Goal: Contribute content: Contribute content

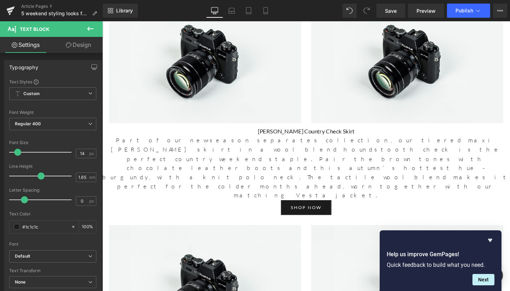
scroll to position [1295, 0]
click at [57, 131] on div "Regular 400 Thin 100 Semi Thin 200 Light 300 Regular 400 Medium 500 Semi Bold 6…" at bounding box center [52, 126] width 87 height 16
click at [58, 126] on span "Regular 400" at bounding box center [52, 124] width 87 height 12
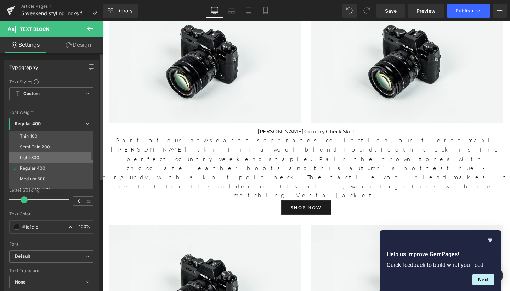
click at [40, 157] on li "Light 300" at bounding box center [53, 157] width 88 height 11
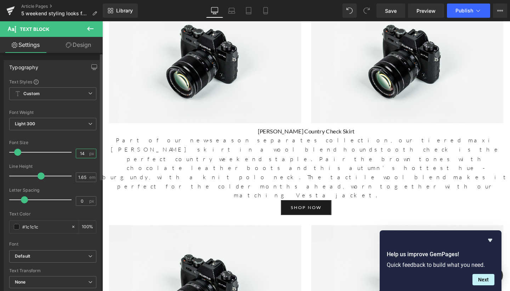
click at [85, 155] on input "14" at bounding box center [82, 153] width 12 height 9
type input "17"
click at [84, 177] on input "1.65" at bounding box center [82, 177] width 12 height 9
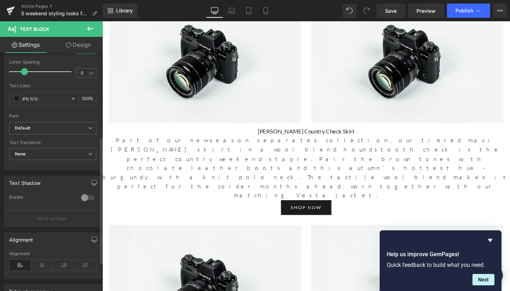
scroll to position [156, 0]
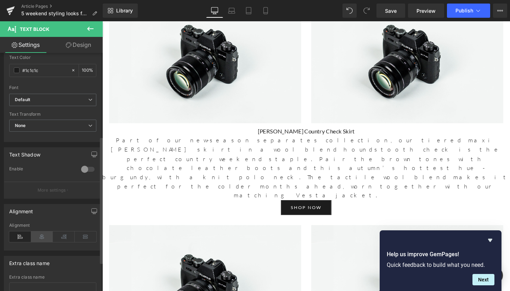
type input "1.6"
click at [38, 237] on icon at bounding box center [42, 236] width 22 height 11
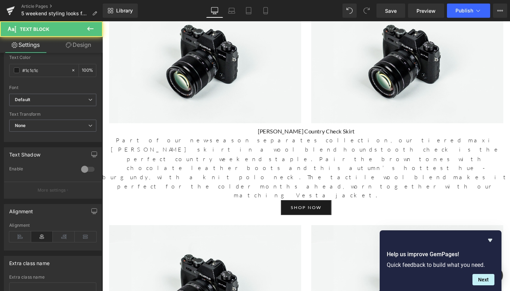
drag, startPoint x: 339, startPoint y: 142, endPoint x: 266, endPoint y: 144, distance: 72.7
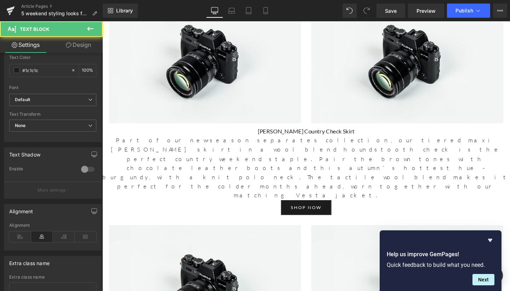
drag, startPoint x: 358, startPoint y: 144, endPoint x: 267, endPoint y: 143, distance: 90.4
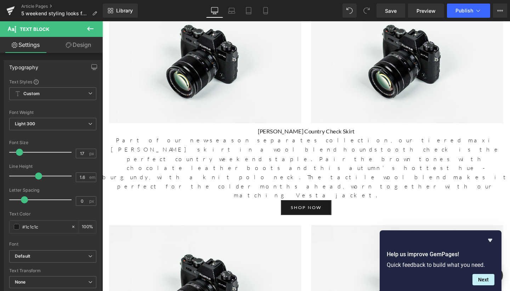
scroll to position [0, 0]
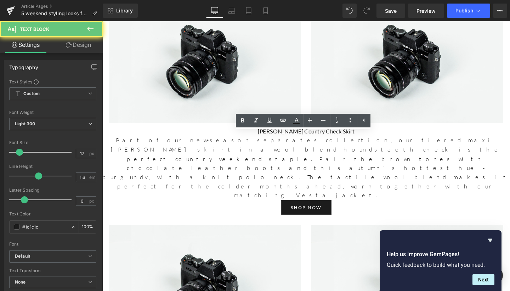
drag, startPoint x: 353, startPoint y: 145, endPoint x: 264, endPoint y: 142, distance: 88.6
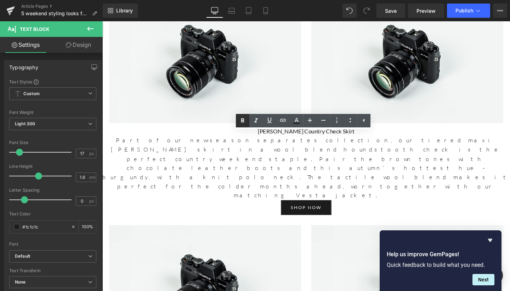
click at [246, 122] on icon at bounding box center [242, 120] width 9 height 9
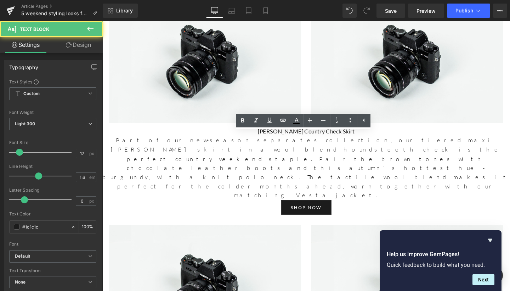
drag, startPoint x: 328, startPoint y: 162, endPoint x: 383, endPoint y: 182, distance: 58.8
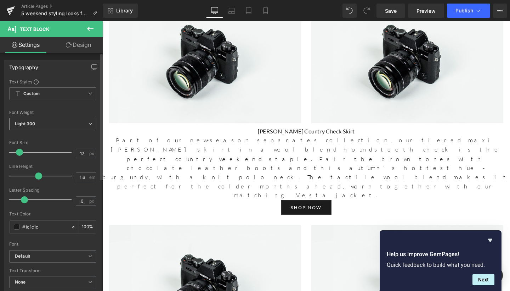
click at [88, 125] on icon at bounding box center [90, 124] width 4 height 4
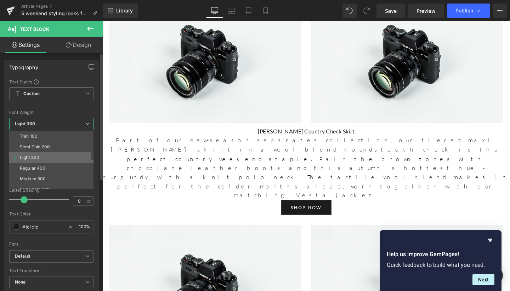
click at [61, 156] on li "Light 300" at bounding box center [53, 157] width 88 height 11
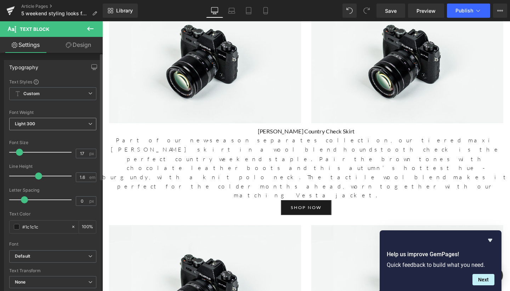
click at [83, 126] on span "Light 300" at bounding box center [52, 124] width 87 height 12
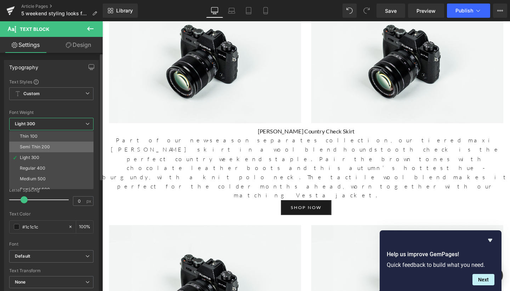
click at [67, 145] on li "Semi Thin 200" at bounding box center [53, 146] width 88 height 11
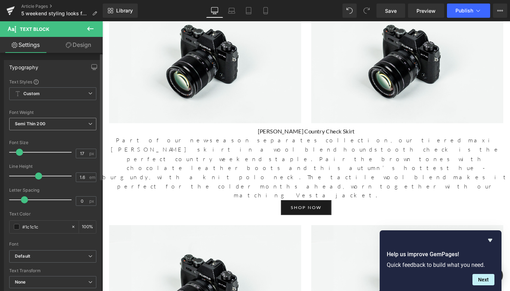
click at [85, 124] on span "Semi Thin 200" at bounding box center [52, 124] width 87 height 12
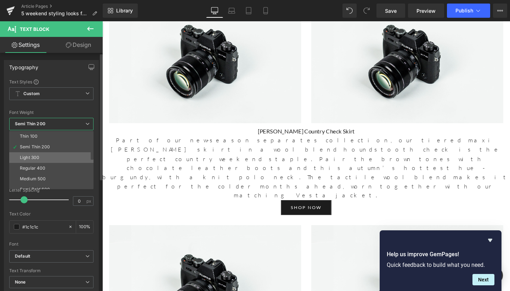
click at [62, 157] on li "Light 300" at bounding box center [53, 157] width 88 height 11
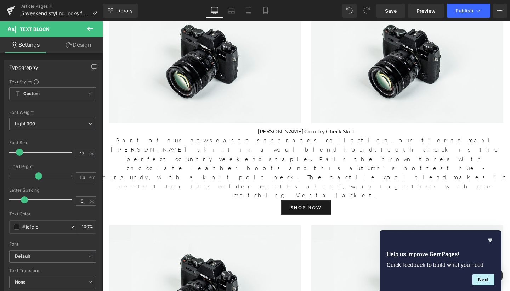
drag, startPoint x: 384, startPoint y: 180, endPoint x: 86, endPoint y: 152, distance: 298.6
click at [69, 122] on span "Light 300" at bounding box center [52, 124] width 87 height 12
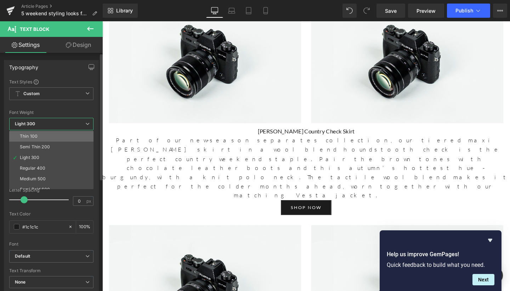
click at [64, 136] on li "Thin 100" at bounding box center [53, 136] width 88 height 11
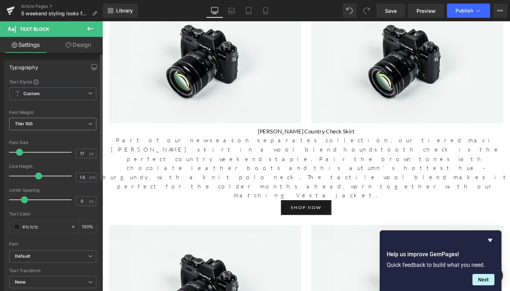
click at [64, 136] on div at bounding box center [52, 136] width 87 height 5
click at [62, 131] on div "Thin 100 Thin 100 Semi Thin 200 Light 300 Regular 400 Medium 500 Semi Bold 600 …" at bounding box center [52, 126] width 87 height 16
click at [62, 126] on span "Thin 100" at bounding box center [52, 124] width 87 height 12
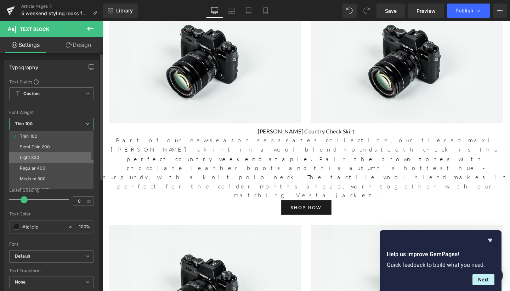
click at [54, 156] on li "Light 300" at bounding box center [53, 157] width 88 height 11
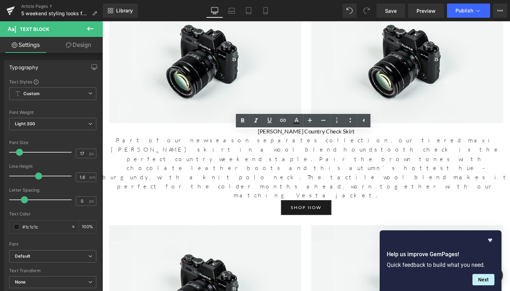
drag, startPoint x: 330, startPoint y: 161, endPoint x: 373, endPoint y: 187, distance: 51.0
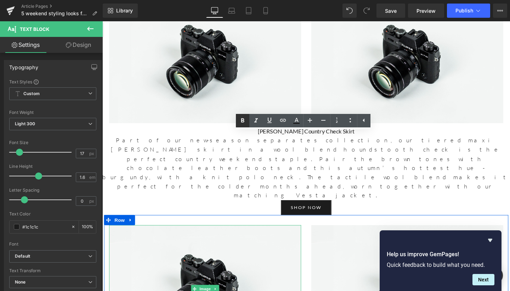
click at [241, 120] on icon at bounding box center [242, 120] width 9 height 9
click at [245, 119] on icon at bounding box center [242, 120] width 9 height 9
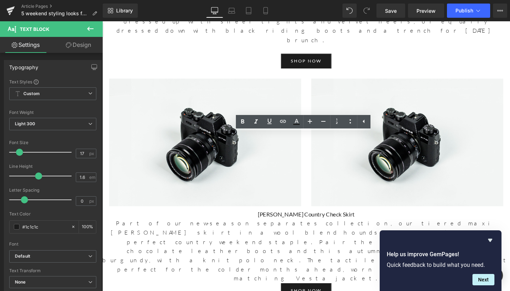
drag, startPoint x: 331, startPoint y: 162, endPoint x: 389, endPoint y: 190, distance: 64.5
click at [244, 119] on icon at bounding box center [242, 121] width 3 height 4
drag, startPoint x: 330, startPoint y: 161, endPoint x: 384, endPoint y: 188, distance: 59.9
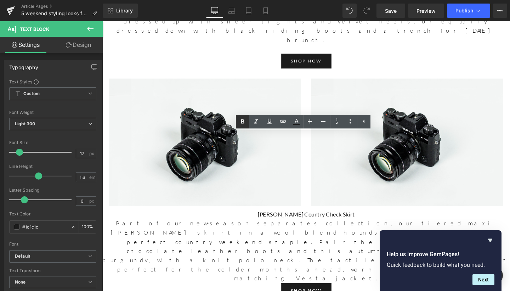
click at [240, 123] on icon at bounding box center [242, 121] width 9 height 9
drag, startPoint x: 379, startPoint y: 184, endPoint x: 139, endPoint y: 156, distance: 241.6
copy div "[PERSON_NAME] patchwork of hand-block prints, created by our impact partners in…"
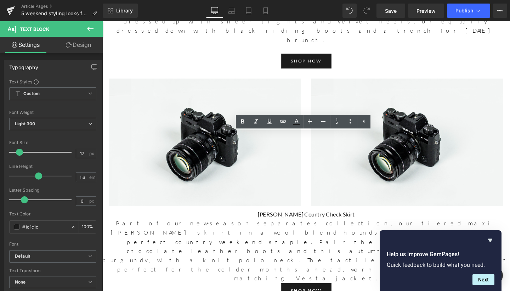
drag, startPoint x: 386, startPoint y: 184, endPoint x: 329, endPoint y: 162, distance: 60.6
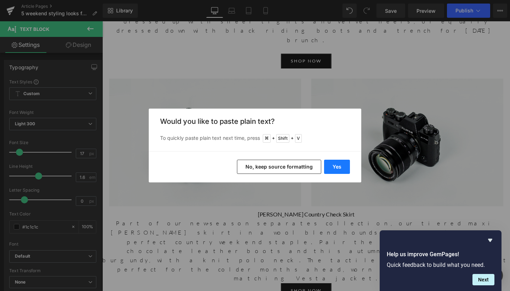
click at [343, 168] on button "Yes" at bounding box center [337, 166] width 26 height 14
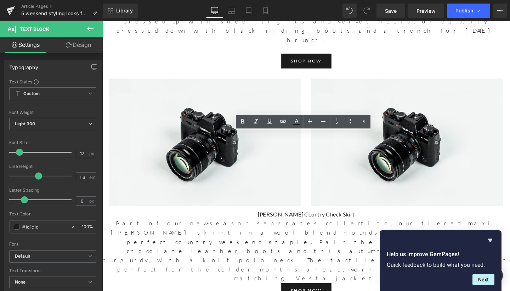
click at [364, 8] on span at bounding box center [367, 11] width 14 height 14
drag, startPoint x: 323, startPoint y: 162, endPoint x: 463, endPoint y: 200, distance: 145.6
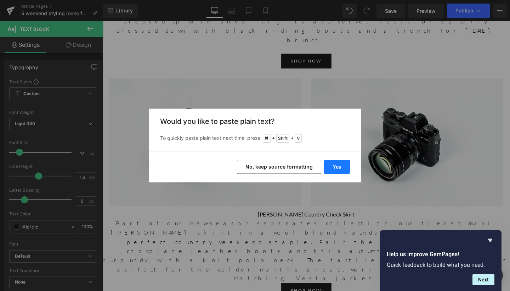
click at [333, 165] on button "Yes" at bounding box center [337, 166] width 26 height 14
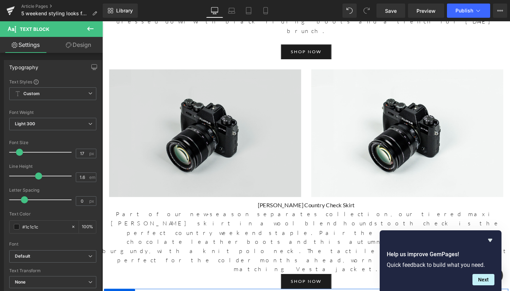
scroll to position [1215, 0]
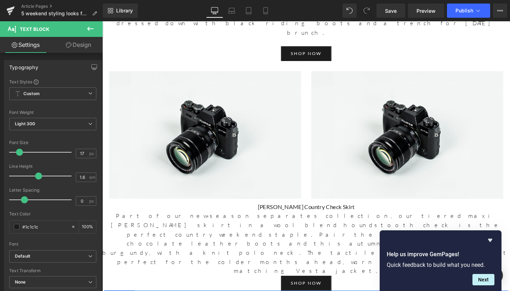
drag, startPoint x: 387, startPoint y: 179, endPoint x: 100, endPoint y: 143, distance: 289.2
click at [84, 29] on button at bounding box center [90, 29] width 25 height 16
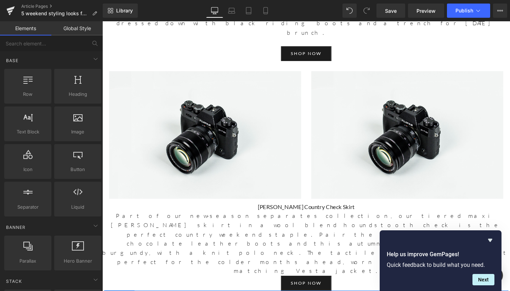
click at [90, 30] on link "Global Style" at bounding box center [76, 28] width 51 height 14
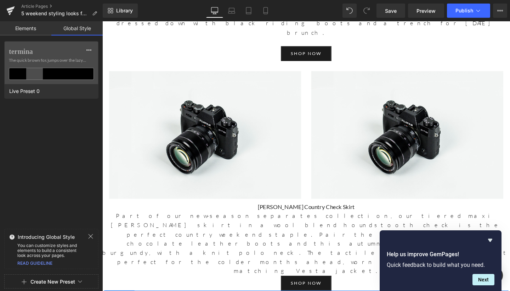
click at [18, 30] on link "Elements" at bounding box center [25, 28] width 51 height 14
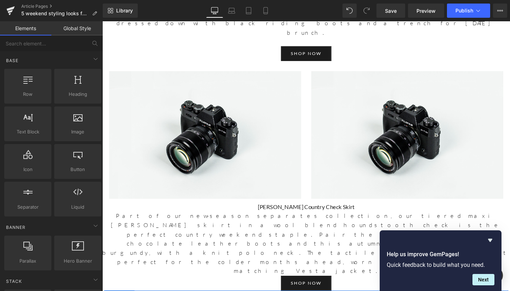
drag, startPoint x: 190, startPoint y: 179, endPoint x: 275, endPoint y: 156, distance: 88.1
drag, startPoint x: 191, startPoint y: 184, endPoint x: 281, endPoint y: 162, distance: 92.0
click at [75, 154] on icon at bounding box center [77, 154] width 9 height 9
drag, startPoint x: 178, startPoint y: 181, endPoint x: 109, endPoint y: 151, distance: 75.3
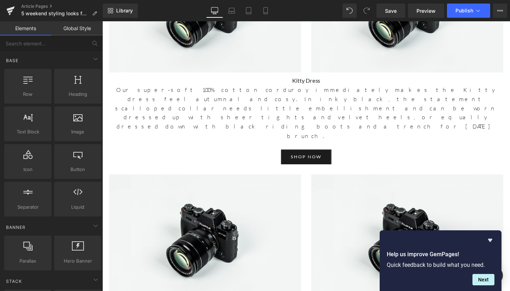
scroll to position [1110, 0]
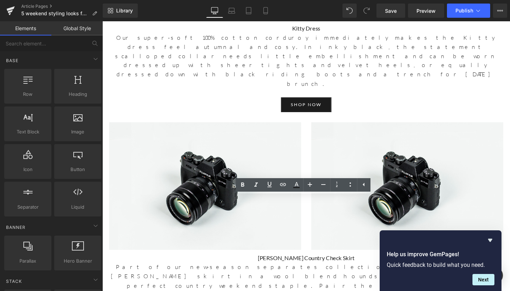
scroll to position [1164, 0]
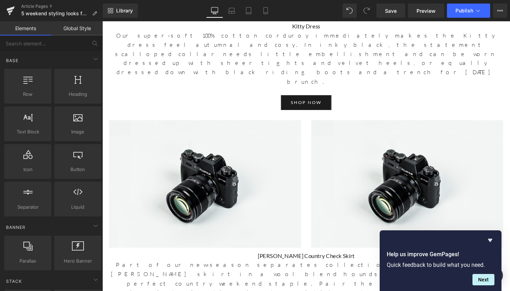
drag, startPoint x: 176, startPoint y: 182, endPoint x: 265, endPoint y: 203, distance: 91.7
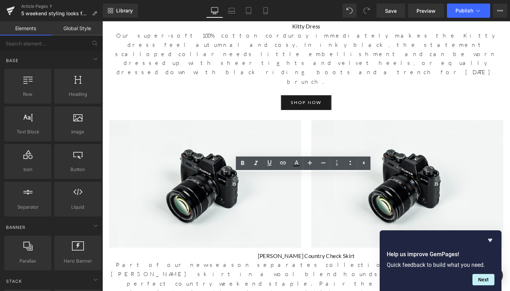
click at [495, 234] on div "Help us improve GemPages! Quick feedback to build what you need. Next" at bounding box center [441, 260] width 122 height 61
click at [491, 237] on icon "Hide survey" at bounding box center [490, 240] width 9 height 9
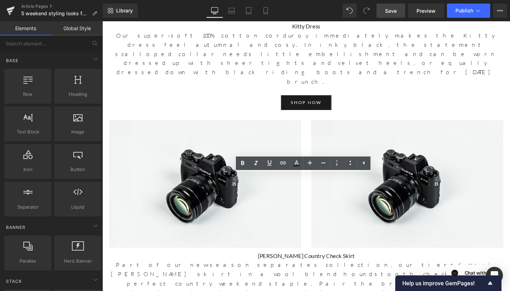
click at [400, 9] on link "Save" at bounding box center [391, 11] width 29 height 14
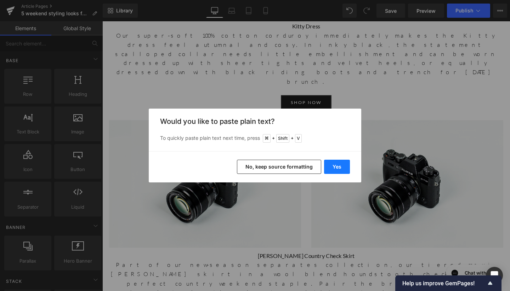
click at [341, 168] on button "Yes" at bounding box center [337, 166] width 26 height 14
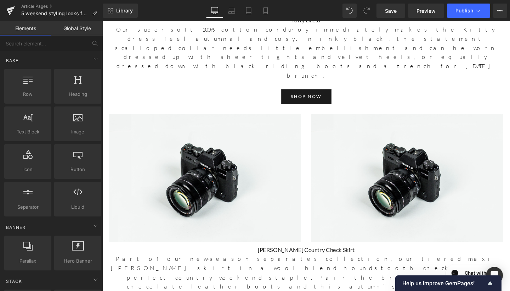
scroll to position [1174, 0]
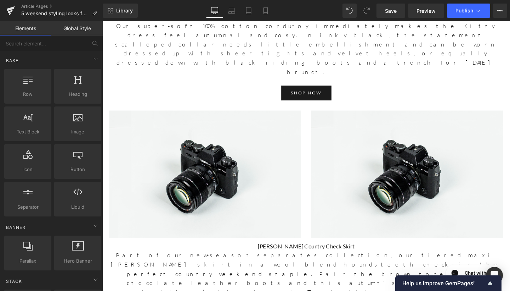
click at [39, 128] on span "Text Block" at bounding box center [27, 131] width 43 height 7
click at [16, 125] on div at bounding box center [27, 120] width 43 height 16
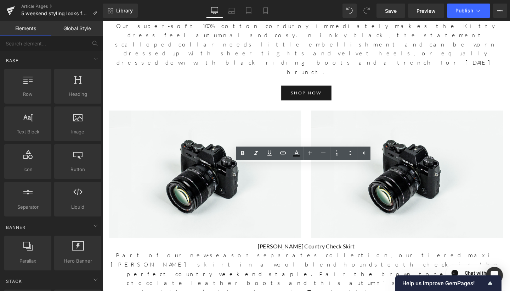
click at [28, 131] on span "Text Block" at bounding box center [27, 131] width 43 height 7
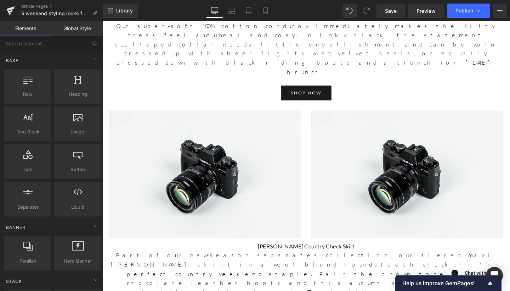
click at [28, 32] on link "Elements" at bounding box center [25, 28] width 51 height 14
click at [91, 56] on icon at bounding box center [95, 59] width 9 height 9
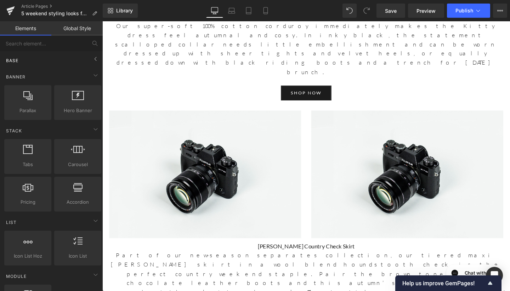
click at [90, 65] on div "Base" at bounding box center [53, 60] width 100 height 14
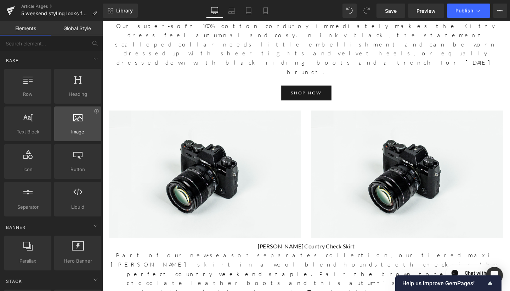
drag, startPoint x: 28, startPoint y: 93, endPoint x: 81, endPoint y: 107, distance: 55.4
click at [84, 111] on div "Row rows, columns, layouts, div Heading headings, titles, h1,h2,h3,h4,h5,h6 Tex…" at bounding box center [53, 142] width 100 height 150
drag, startPoint x: 130, startPoint y: 91, endPoint x: 223, endPoint y: 229, distance: 166.1
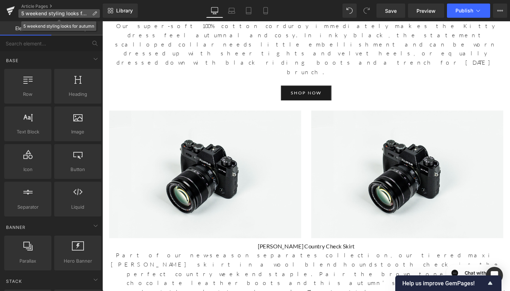
click at [65, 13] on span "5 weekend styling looks for autumn" at bounding box center [55, 14] width 68 height 6
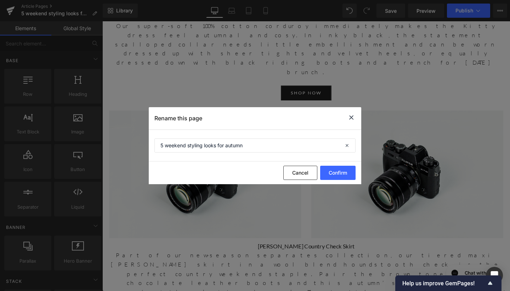
drag, startPoint x: 339, startPoint y: 175, endPoint x: 336, endPoint y: 95, distance: 80.2
click at [335, 96] on div "Rename this page 5 weekend styling looks for autumn Cancel Confirm" at bounding box center [255, 145] width 510 height 291
click at [349, 114] on icon at bounding box center [351, 117] width 9 height 9
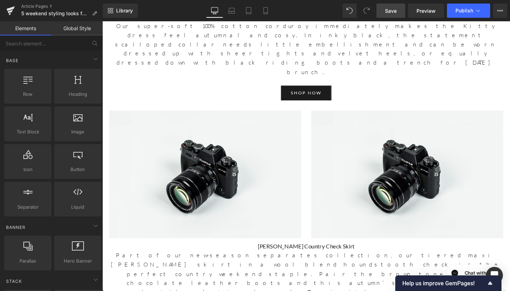
click at [400, 7] on link "Save" at bounding box center [391, 11] width 29 height 14
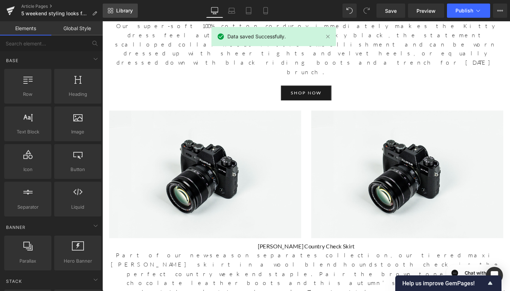
click at [112, 4] on link "Library" at bounding box center [120, 11] width 35 height 14
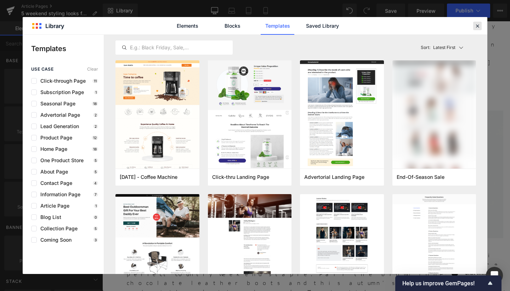
click at [476, 27] on icon at bounding box center [477, 26] width 6 height 6
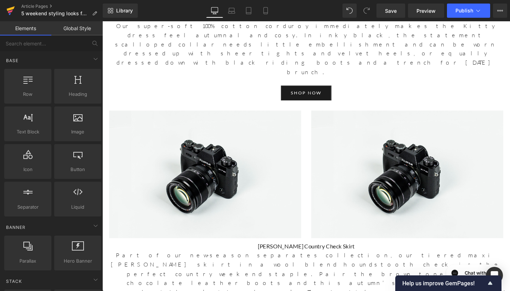
click at [12, 14] on icon at bounding box center [10, 11] width 9 height 18
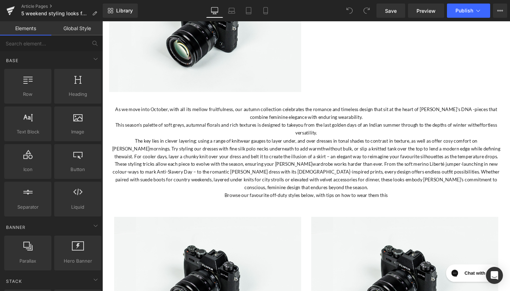
scroll to position [123, 0]
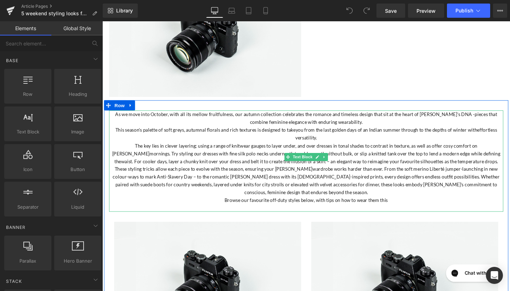
click at [286, 171] on p "The key lies in clever layering; using a range of knitwear gauges to layer unde…" at bounding box center [316, 160] width 415 height 24
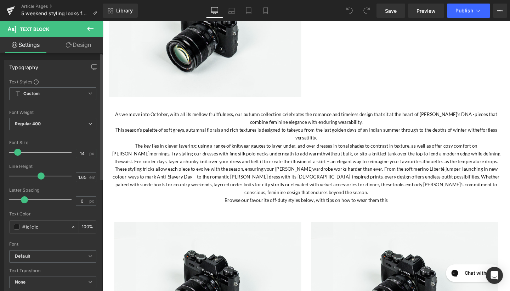
click at [85, 153] on input "14" at bounding box center [82, 153] width 12 height 9
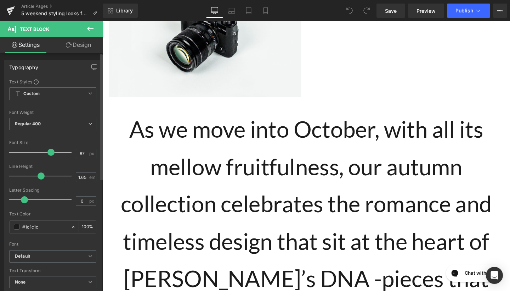
type input "6"
type input "17"
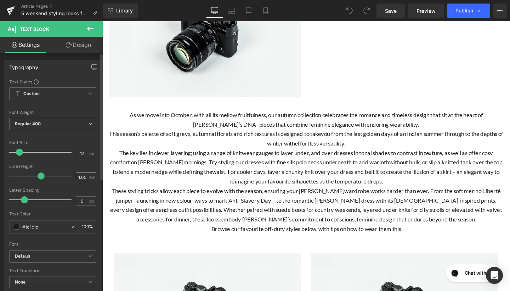
click at [86, 179] on div "1.65 em" at bounding box center [86, 177] width 21 height 10
click at [85, 178] on input "1.65" at bounding box center [82, 177] width 12 height 9
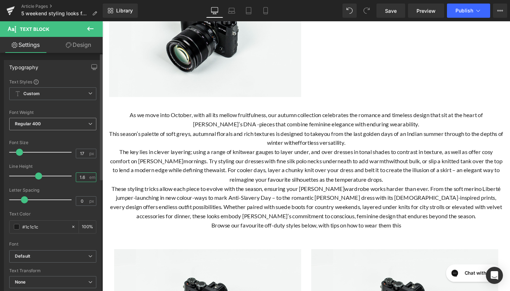
type input "1.6"
click at [60, 125] on span "Regular 400" at bounding box center [52, 124] width 87 height 12
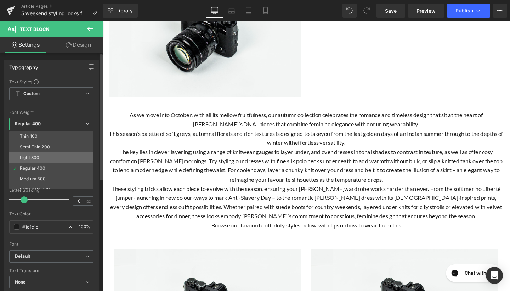
click at [49, 158] on li "Light 300" at bounding box center [53, 157] width 88 height 11
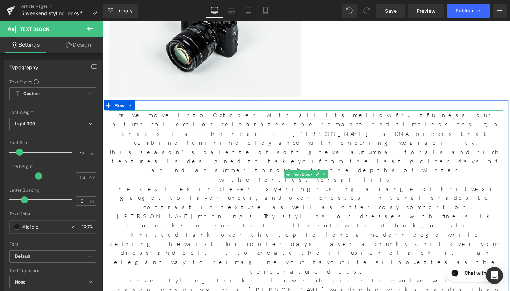
click at [363, 153] on p "This season’s palette of soft greys, autumnal florals and rich textures is desi…" at bounding box center [316, 172] width 415 height 39
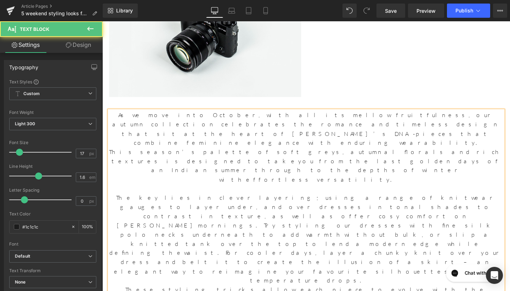
click at [226, 129] on p "As we move into October, with all its mellow fruitfulness, our autumn collectio…" at bounding box center [316, 134] width 415 height 39
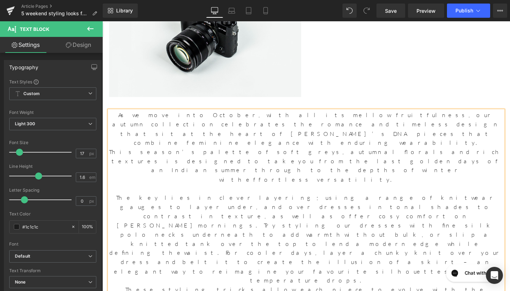
click at [109, 153] on p "This season’s palette of soft greys, autumnal florals and rich textures is desi…" at bounding box center [316, 172] width 415 height 39
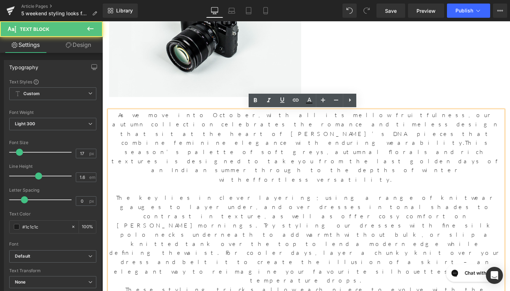
click at [379, 202] on p "The key lies in clever layering; using a range of knitwear gauges to layer unde…" at bounding box center [316, 250] width 415 height 96
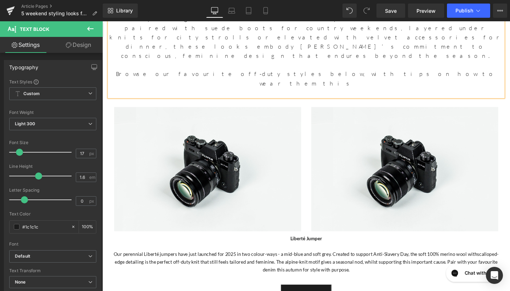
scroll to position [465, 0]
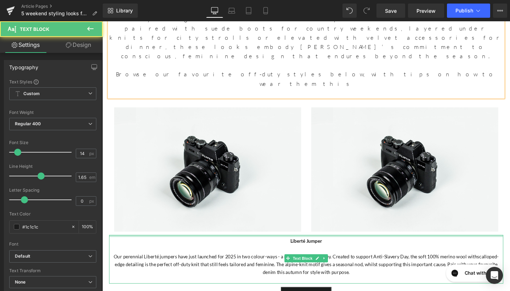
drag, startPoint x: 324, startPoint y: 72, endPoint x: 272, endPoint y: 74, distance: 51.8
click at [272, 246] on div "Liberté Jumper Our perennial Liberté jumpers have just launched for 2025 in two…" at bounding box center [316, 271] width 415 height 51
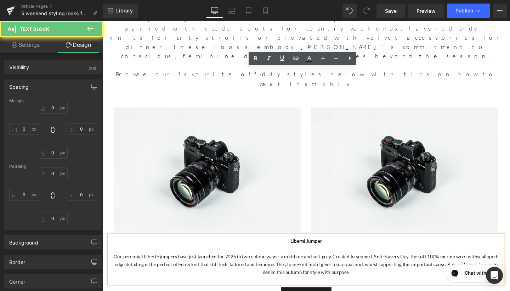
type input "0"
type input "6"
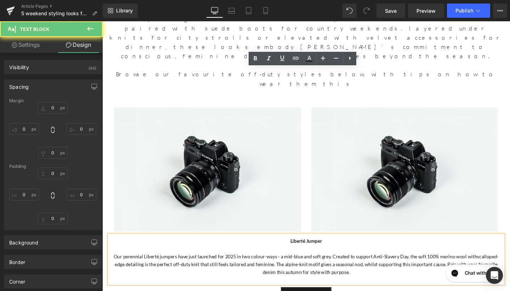
type input "0"
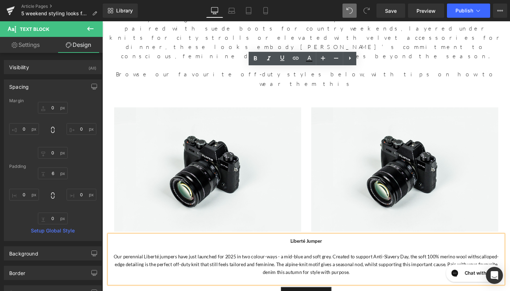
type input "0"
type input "3"
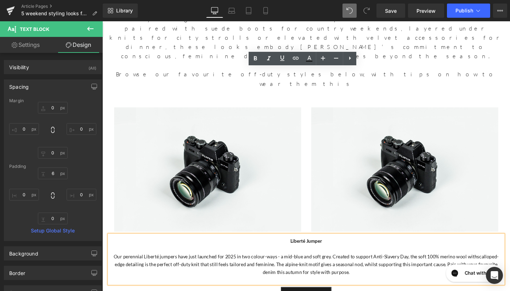
type input "0"
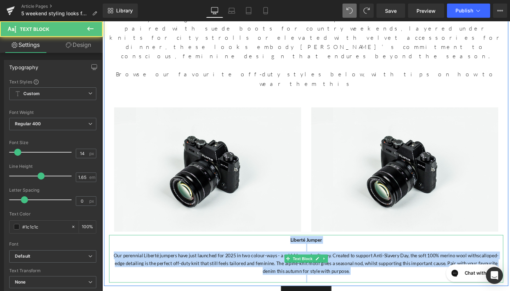
drag, startPoint x: 303, startPoint y: 77, endPoint x: 375, endPoint y: 114, distance: 81.3
click at [375, 246] on div "Liberté Jumper Our perennial Liberté jumpers have just launched for 2025 in two…" at bounding box center [316, 271] width 415 height 50
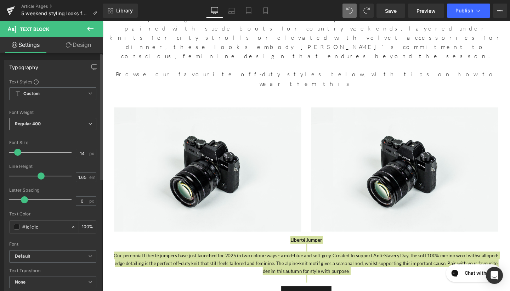
click at [36, 126] on span "Regular 400" at bounding box center [52, 124] width 87 height 12
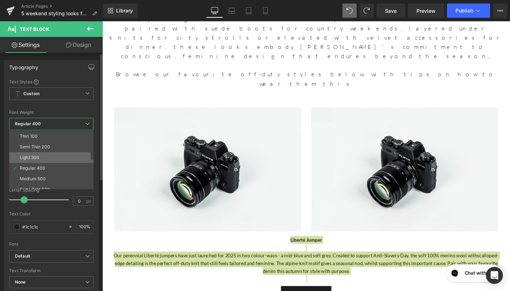
click at [40, 157] on li "Light 300" at bounding box center [53, 157] width 88 height 11
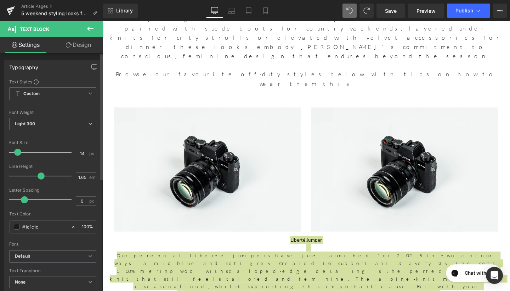
click at [82, 152] on input "14" at bounding box center [82, 153] width 12 height 9
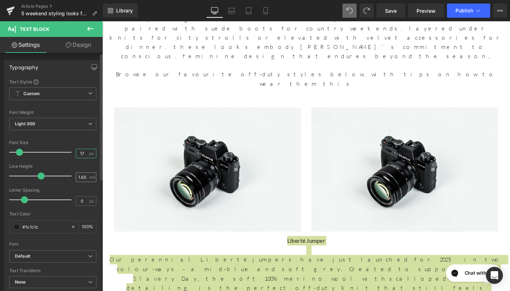
type input "17"
click at [86, 176] on div "1.65 em" at bounding box center [86, 177] width 21 height 10
click at [84, 176] on input "1.65" at bounding box center [82, 177] width 12 height 9
type input "1.6"
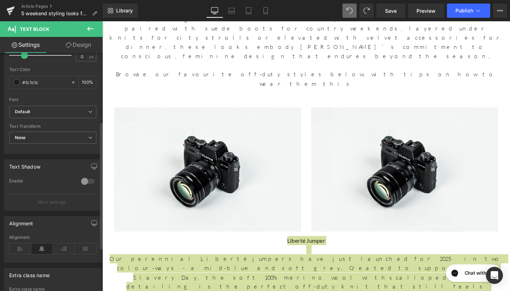
scroll to position [151, 0]
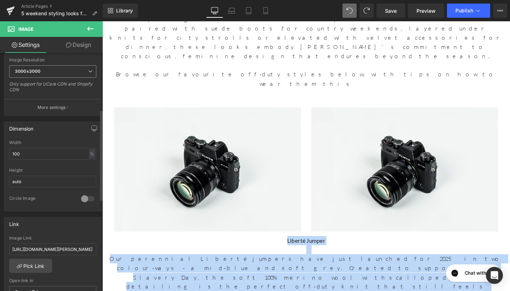
scroll to position [149, 0]
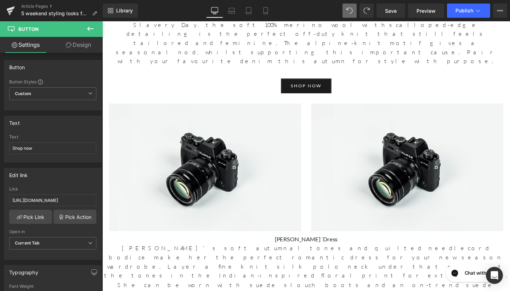
scroll to position [725, 0]
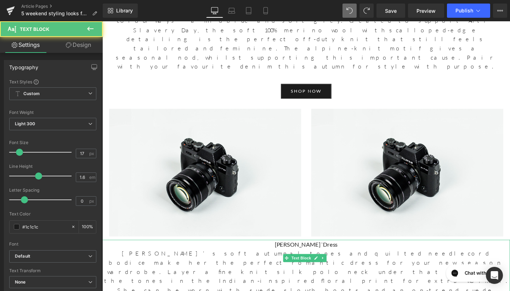
click at [318, 252] on strong "[PERSON_NAME] `Dress" at bounding box center [317, 255] width 66 height 7
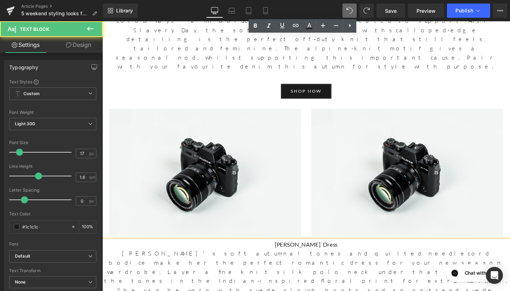
click at [318, 252] on strong "[PERSON_NAME] `Dress" at bounding box center [317, 255] width 66 height 7
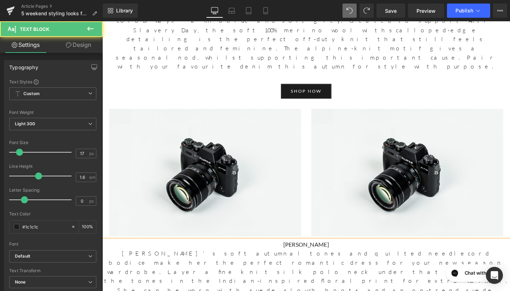
scroll to position [697, 0]
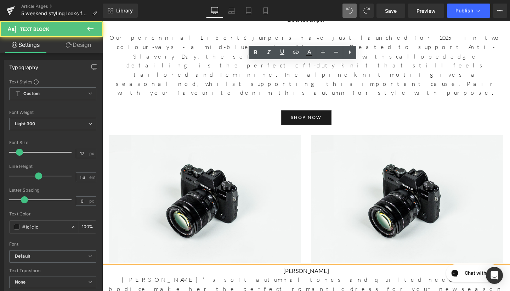
click at [359, 278] on p "Marcia Dress" at bounding box center [316, 283] width 429 height 10
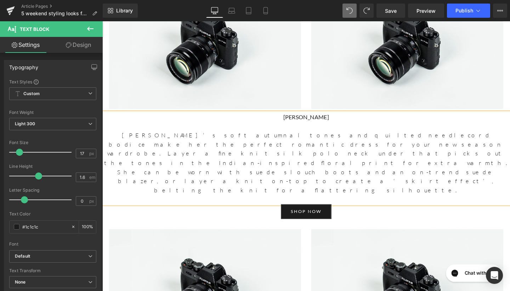
scroll to position [865, 0]
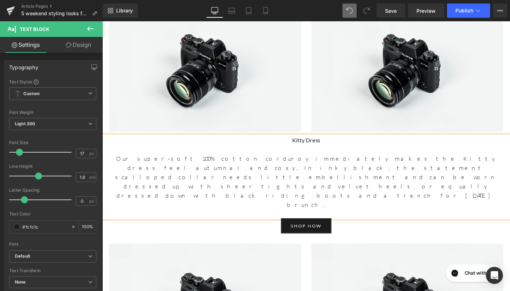
scroll to position [1098, 0]
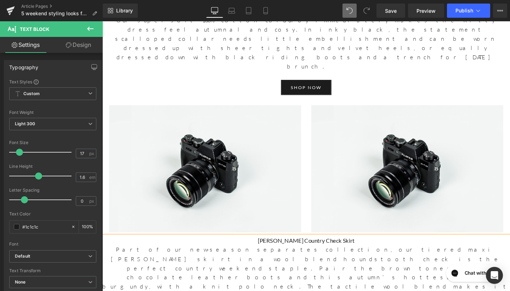
scroll to position [1249, 0]
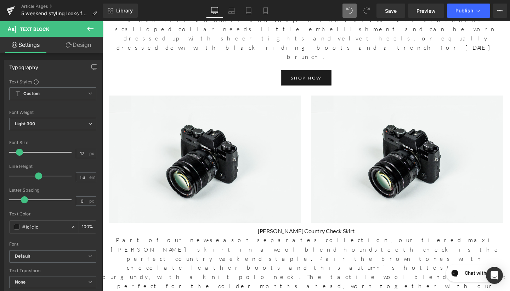
click at [89, 28] on icon at bounding box center [90, 29] width 6 height 4
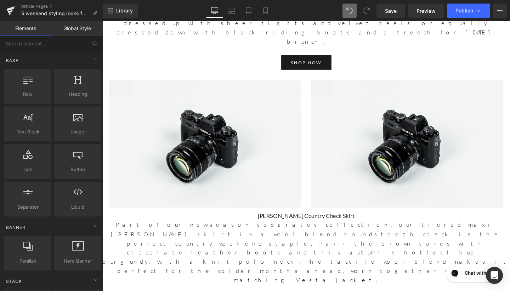
scroll to position [1266, 0]
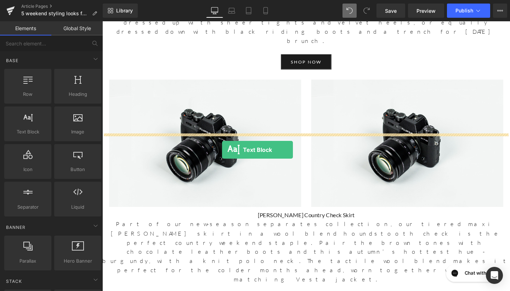
drag, startPoint x: 127, startPoint y: 147, endPoint x: 228, endPoint y: 155, distance: 101.6
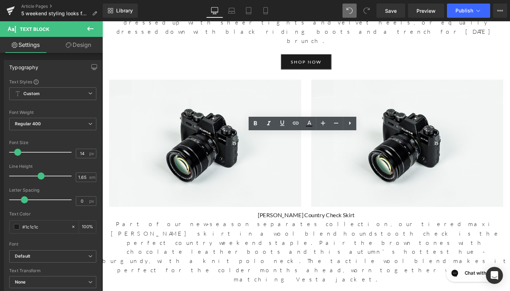
drag, startPoint x: 224, startPoint y: 162, endPoint x: 102, endPoint y: 137, distance: 123.6
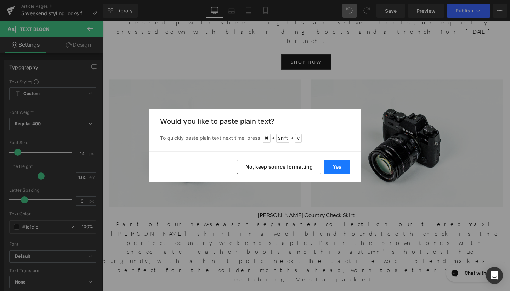
click at [341, 166] on button "Yes" at bounding box center [337, 166] width 26 height 14
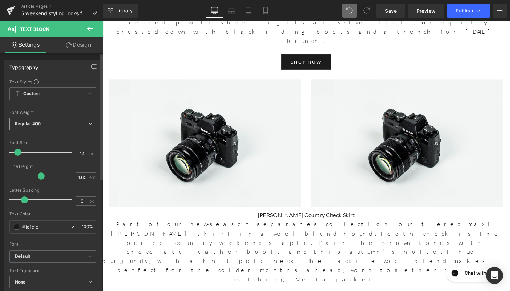
click at [64, 125] on span "Regular 400" at bounding box center [52, 124] width 87 height 12
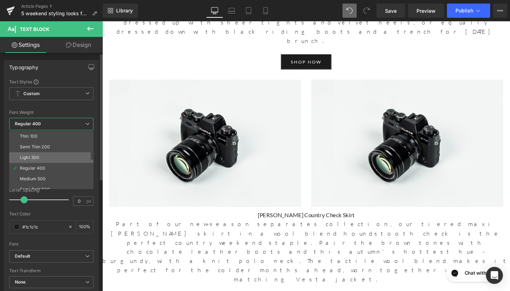
click at [50, 154] on li "Light 300" at bounding box center [53, 157] width 88 height 11
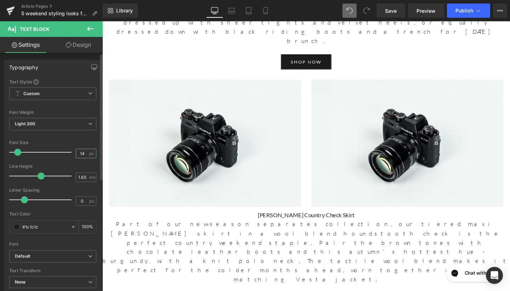
click at [85, 152] on input "14" at bounding box center [82, 153] width 12 height 9
type input "17"
click at [84, 177] on input "1.65" at bounding box center [82, 177] width 12 height 9
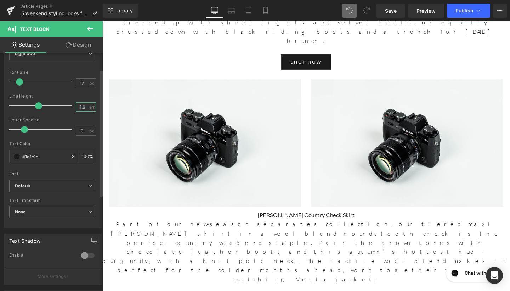
scroll to position [128, 0]
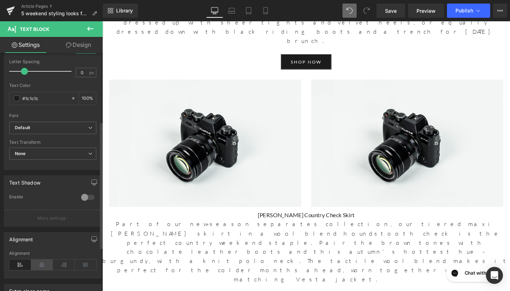
type input "1.6"
click at [41, 267] on icon at bounding box center [42, 264] width 22 height 11
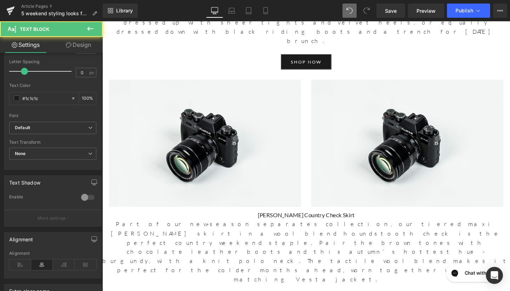
drag, startPoint x: 354, startPoint y: 143, endPoint x: 265, endPoint y: 141, distance: 89.3
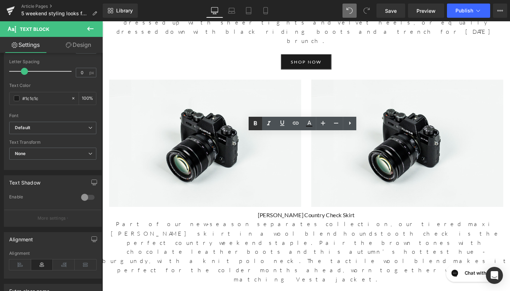
click at [258, 124] on icon at bounding box center [255, 123] width 9 height 9
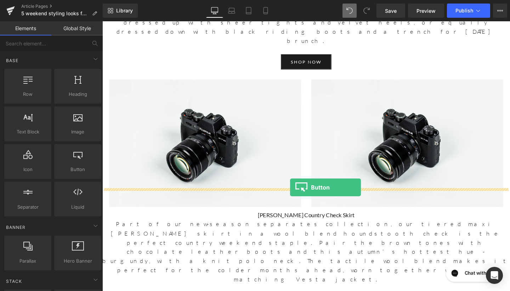
drag, startPoint x: 183, startPoint y: 186, endPoint x: 300, endPoint y: 196, distance: 117.0
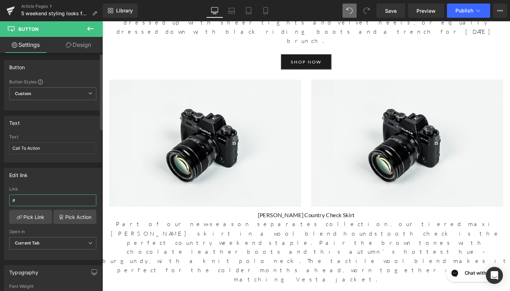
click at [40, 199] on input "#" at bounding box center [52, 200] width 87 height 12
click at [51, 156] on div "Text Call To Action" at bounding box center [52, 148] width 87 height 28
drag, startPoint x: 55, startPoint y: 148, endPoint x: 0, endPoint y: 147, distance: 54.9
click at [0, 147] on div "Text Call To Action Text Call To Action" at bounding box center [53, 136] width 106 height 52
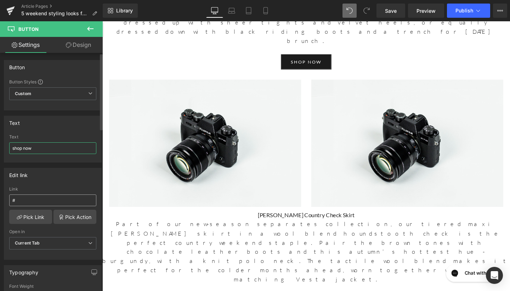
type input "shop now"
click at [49, 200] on input "#" at bounding box center [52, 200] width 87 height 12
paste input "https://www.beulahlondon.com/products/evelyn-rose-dress"
type input "https://www.beulahlondon.com/products/evelyn-rose-dress"
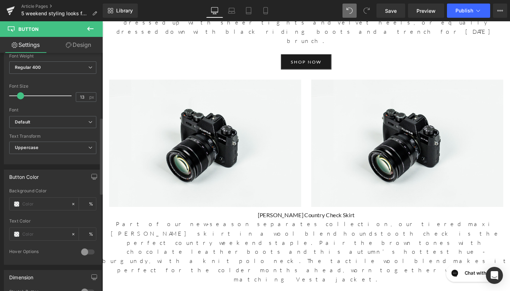
scroll to position [252, 0]
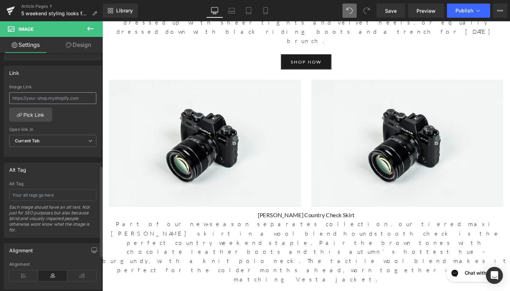
scroll to position [296, 0]
click at [72, 101] on input "text" at bounding box center [52, 100] width 87 height 12
paste input "https://www.beulahlondon.com/products/evelyn-rose-dress"
type input "https://www.beulahlondon.com/products/evelyn-rose-dress"
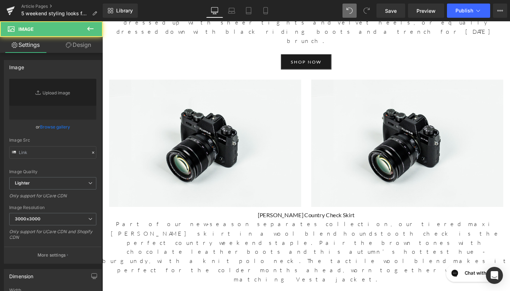
type input "//d1um8515vdn9kb.cloudfront.net/images/parallax.jpg"
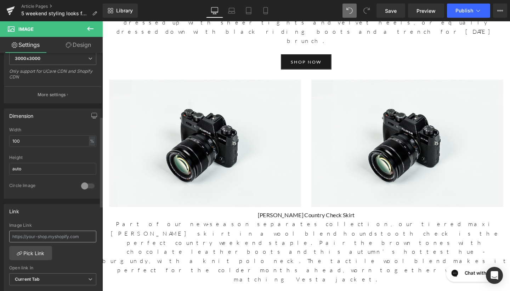
scroll to position [167, 0]
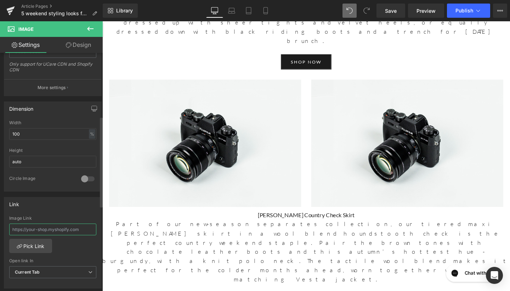
click at [43, 230] on input "text" at bounding box center [52, 229] width 87 height 12
paste input "https://www.beulahlondon.com/products/evelyn-rose-dress"
type input "https://www.beulahlondon.com/products/evelyn-rose-dress"
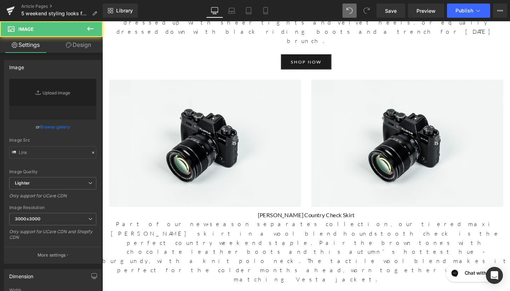
type input "//d1um8515vdn9kb.cloudfront.net/images/parallax.jpg"
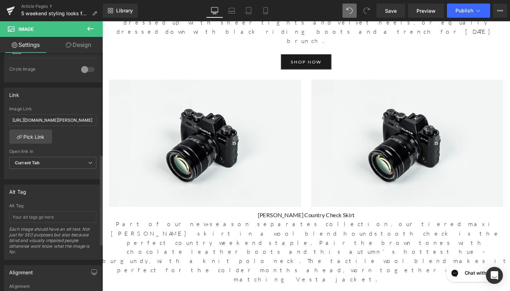
scroll to position [298, 0]
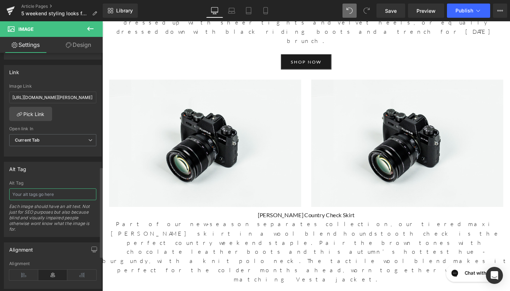
click at [53, 196] on input "text" at bounding box center [52, 194] width 87 height 12
type input "[PERSON_NAME]"
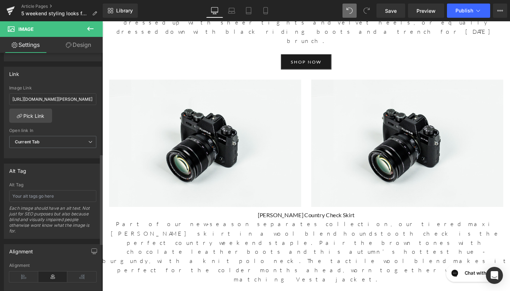
scroll to position [345, 0]
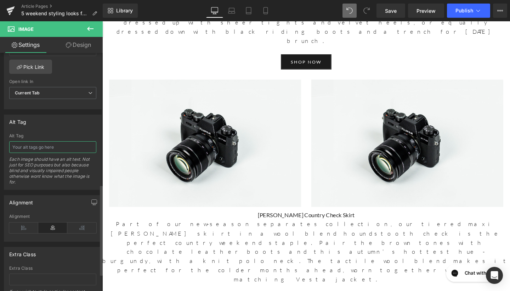
click at [53, 146] on input "text" at bounding box center [52, 147] width 87 height 12
type input "[PERSON_NAME]"
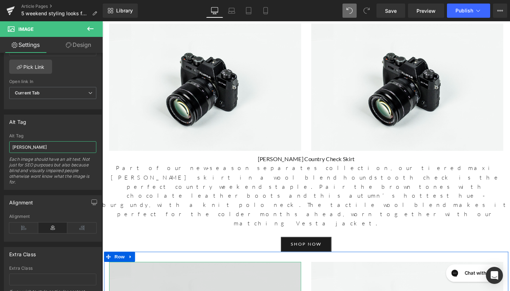
scroll to position [1326, 0]
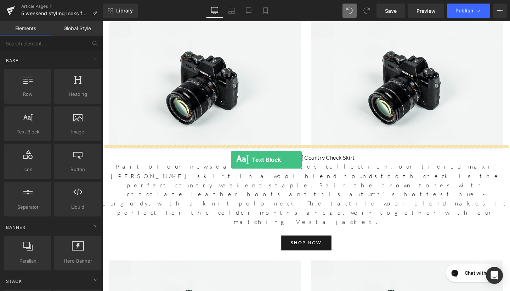
drag, startPoint x: 135, startPoint y: 144, endPoint x: 238, endPoint y: 167, distance: 105.5
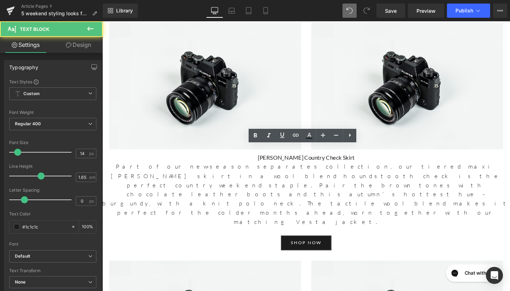
drag, startPoint x: 289, startPoint y: 174, endPoint x: 97, endPoint y: 148, distance: 193.5
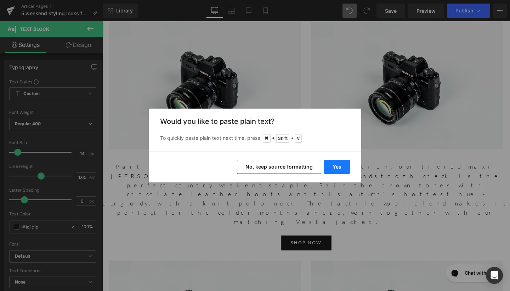
click at [336, 167] on button "Yes" at bounding box center [337, 166] width 26 height 14
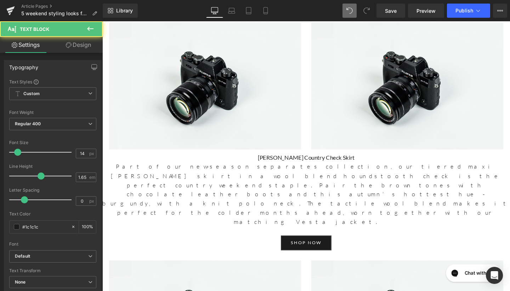
drag, startPoint x: 200, startPoint y: 157, endPoint x: 93, endPoint y: 154, distance: 107.0
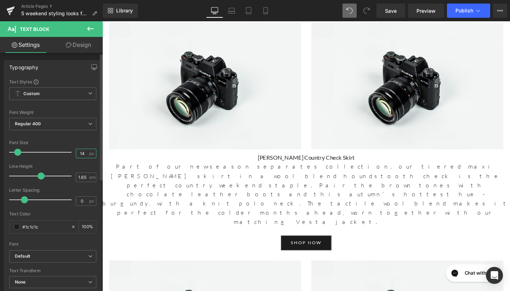
click at [81, 152] on input "14" at bounding box center [82, 153] width 12 height 9
type input "17"
click at [86, 176] on div "1.65 em" at bounding box center [86, 177] width 21 height 10
click at [84, 177] on input "1.65" at bounding box center [82, 177] width 12 height 9
type input "1.6"
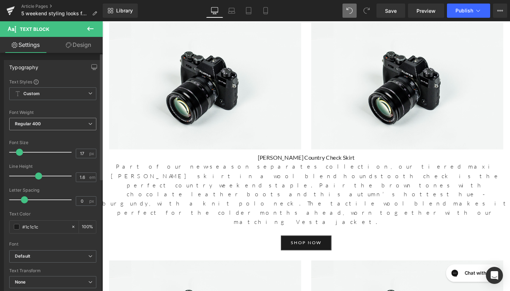
click at [74, 124] on span "Regular 400" at bounding box center [52, 124] width 87 height 12
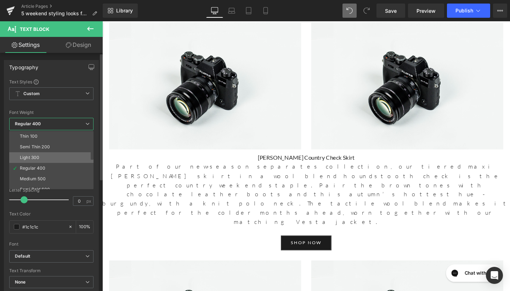
click at [61, 158] on li "Light 300" at bounding box center [53, 157] width 88 height 11
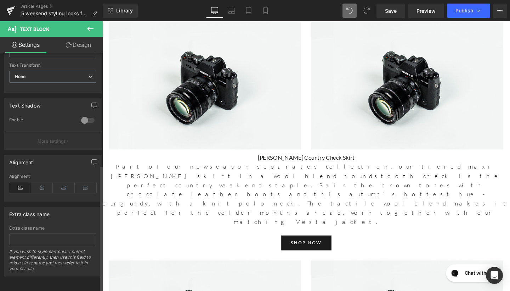
scroll to position [210, 0]
click at [45, 183] on icon at bounding box center [42, 187] width 22 height 11
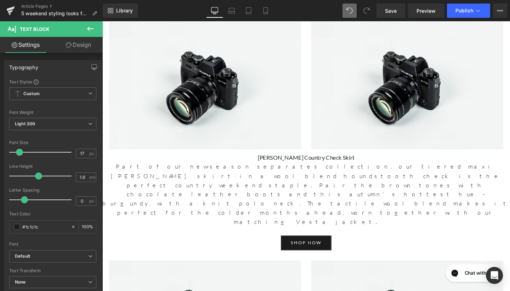
click at [93, 27] on icon at bounding box center [90, 28] width 9 height 9
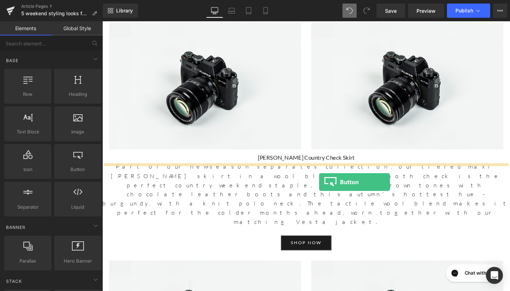
drag, startPoint x: 178, startPoint y: 184, endPoint x: 330, endPoint y: 189, distance: 152.5
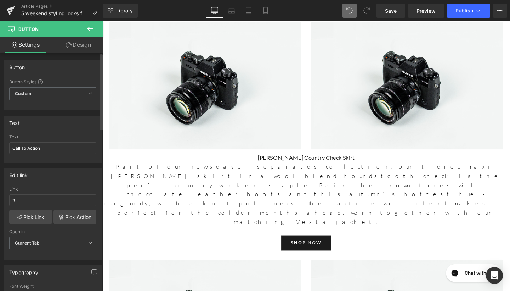
scroll to position [6, 0]
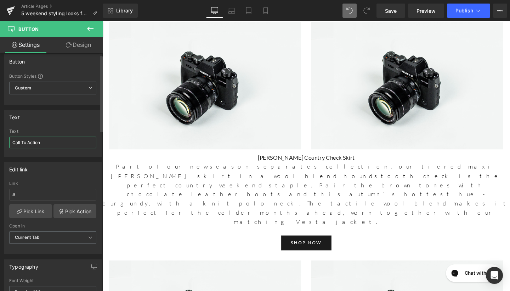
drag, startPoint x: 50, startPoint y: 145, endPoint x: 0, endPoint y: 140, distance: 49.9
click at [0, 140] on div "Text Call To Action Text Call To Action" at bounding box center [53, 131] width 106 height 52
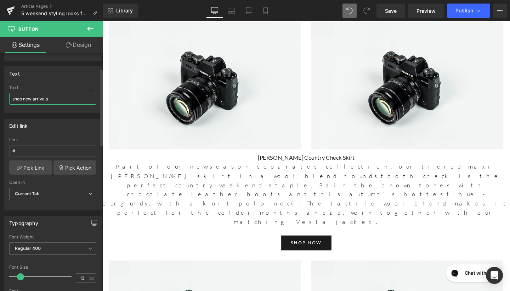
scroll to position [84, 0]
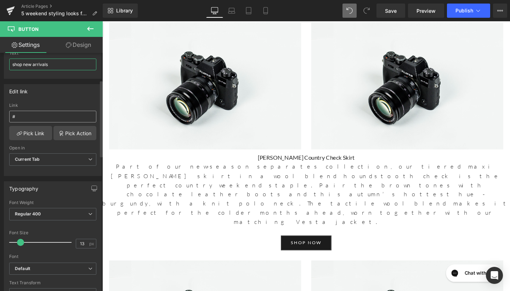
type input "shop new arrivals"
click at [49, 116] on input "#" at bounding box center [52, 117] width 87 height 12
paste input "https://www.beulahlondon.com/collections/new-arrivals"
type input "https://www.beulahlondon.com/collections/new-arrivals"
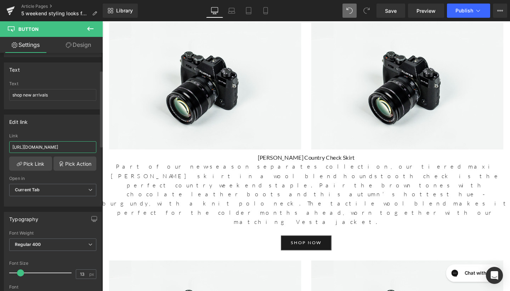
scroll to position [52, 0]
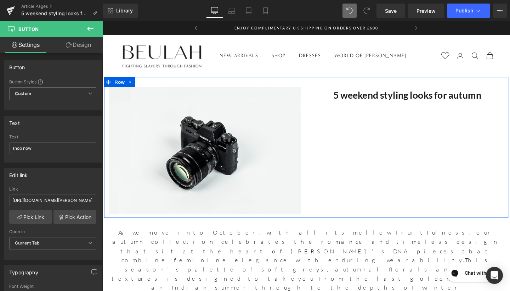
scroll to position [0, 0]
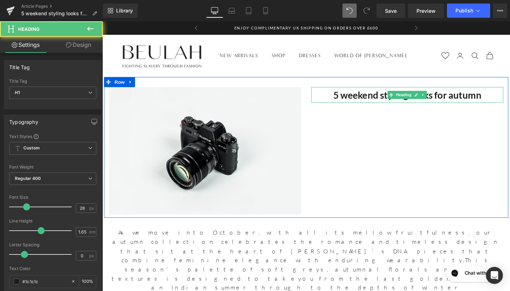
click at [374, 97] on h1 "5 weekend styling looks for autumn" at bounding box center [423, 98] width 202 height 16
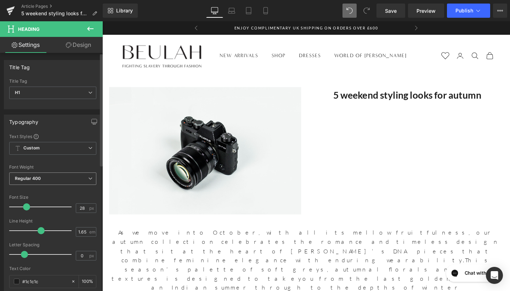
click at [54, 180] on span "Regular 400" at bounding box center [52, 178] width 87 height 12
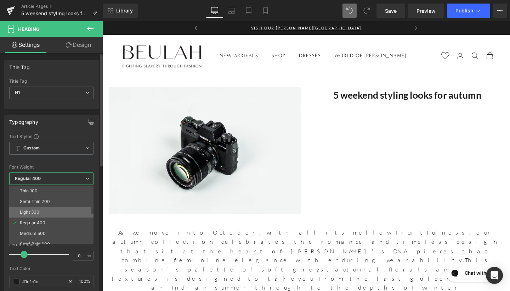
click at [41, 210] on li "Light 300" at bounding box center [53, 212] width 88 height 11
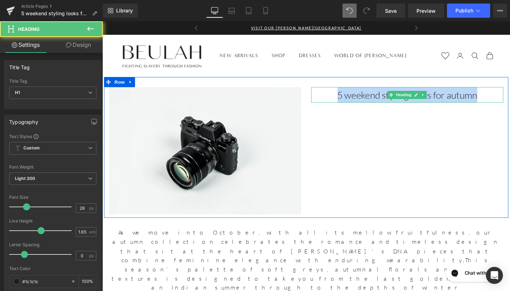
drag, startPoint x: 345, startPoint y: 95, endPoint x: 499, endPoint y: 97, distance: 153.4
click at [499, 97] on h1 "5 weekend styling looks for autumn" at bounding box center [423, 98] width 202 height 16
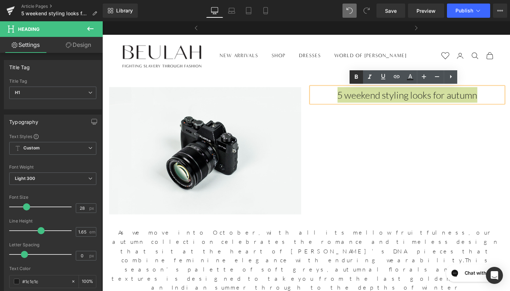
click at [355, 80] on icon at bounding box center [356, 77] width 9 height 9
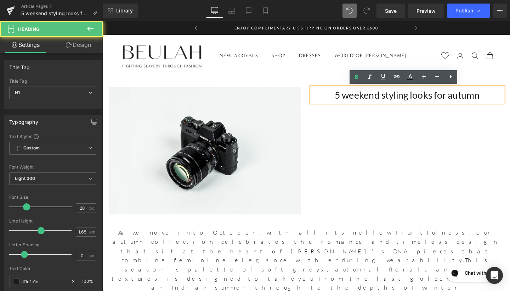
click at [338, 97] on h1 "5 weekend styling looks for autumn" at bounding box center [423, 98] width 202 height 16
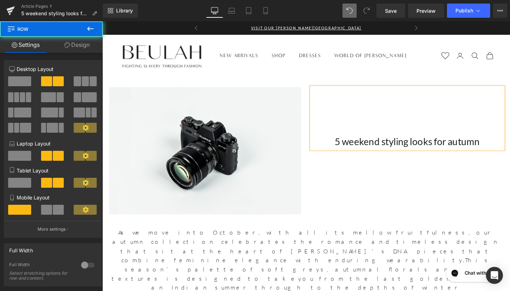
click at [372, 201] on div "Image 5 weekend styling looks for autumn Heading Row" at bounding box center [316, 154] width 425 height 148
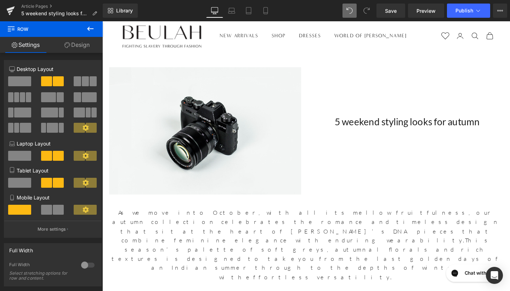
scroll to position [16, 0]
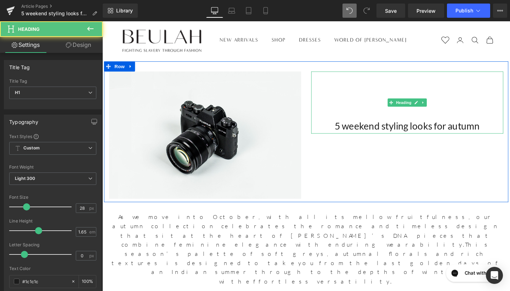
click at [502, 132] on h1 "5 weekend styling looks for autumn" at bounding box center [423, 131] width 202 height 16
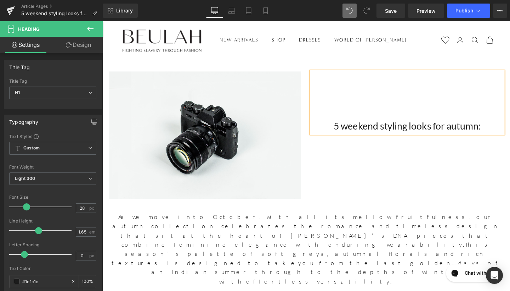
click at [467, 132] on strong "5 weekend styling looks for autumn:" at bounding box center [423, 131] width 155 height 12
click at [450, 131] on strong "5 weekend styling looks for Autumn:" at bounding box center [423, 131] width 157 height 12
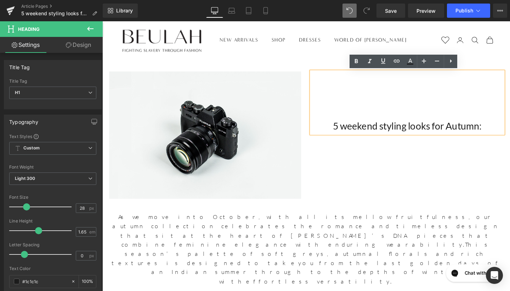
click at [426, 133] on strong "5 weekend styling looks for Autumn:" at bounding box center [423, 131] width 157 height 12
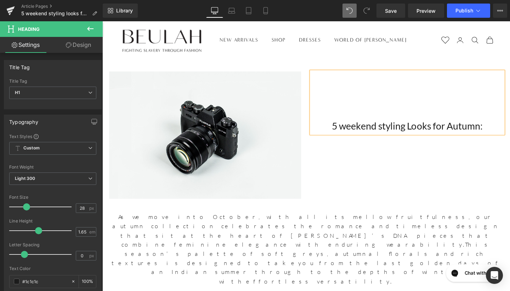
click at [394, 131] on strong "5 weekend styling Looks for Autumn:" at bounding box center [423, 131] width 159 height 12
click at [357, 135] on strong "5 weekend Styling Looks for Autumn:" at bounding box center [423, 131] width 160 height 12
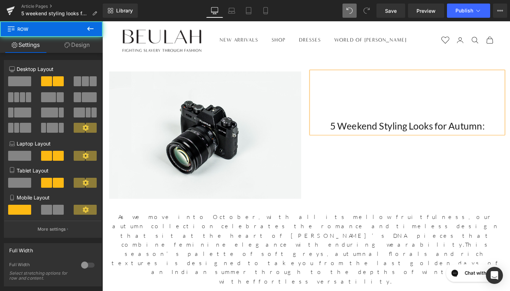
click at [391, 178] on div "Image 5 Weekend Styling Looks for Autumn: Heading Row" at bounding box center [316, 137] width 425 height 148
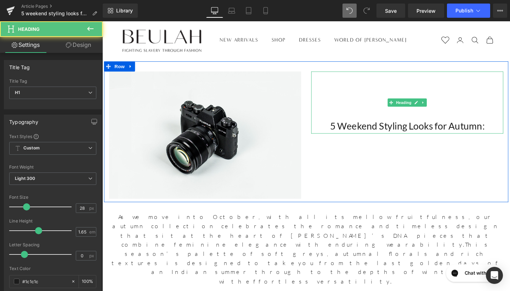
click at [453, 131] on strong "5 Weekend Styling Looks for Autumn:" at bounding box center [423, 131] width 163 height 12
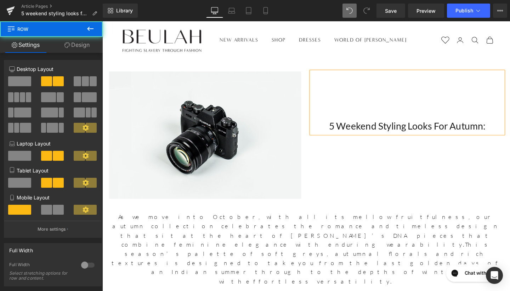
click at [488, 206] on div "Image 5 Weekend Styling Looks For Autumn: Heading Row" at bounding box center [316, 137] width 425 height 148
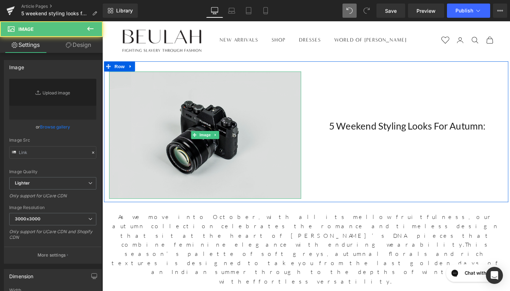
type input "//d1um8515vdn9kb.cloudfront.net/images/parallax.jpg"
click at [201, 158] on img at bounding box center [210, 141] width 202 height 134
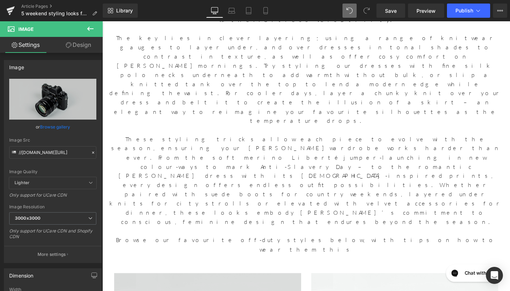
scroll to position [302, 0]
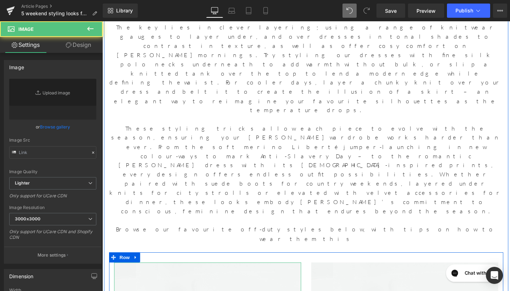
type input "//d1um8515vdn9kb.cloudfront.net/images/parallax.jpg"
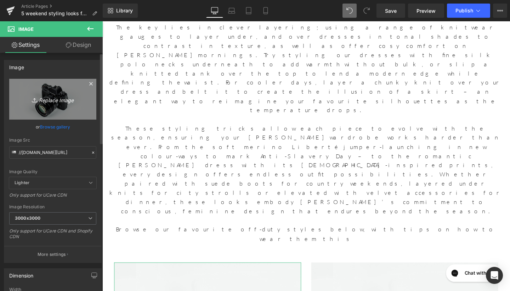
click at [71, 114] on link "Replace Image" at bounding box center [52, 99] width 87 height 41
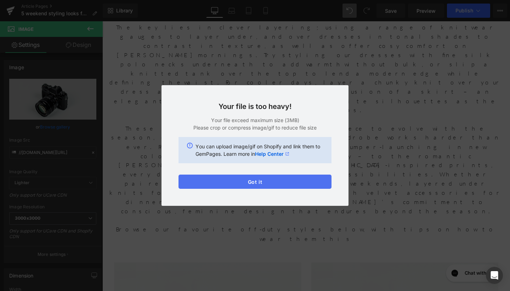
click at [296, 183] on button "Got it" at bounding box center [255, 181] width 153 height 14
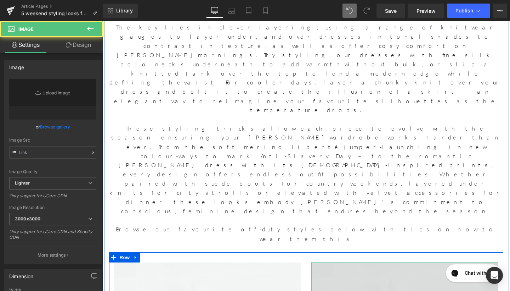
type input "//d1um8515vdn9kb.cloudfront.net/images/parallax.jpg"
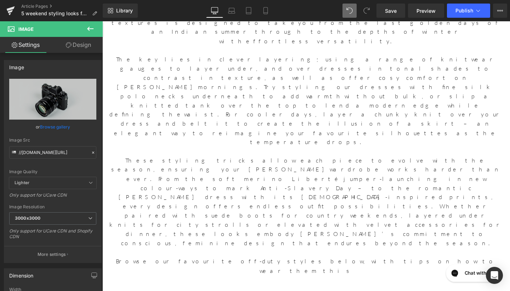
scroll to position [225, 0]
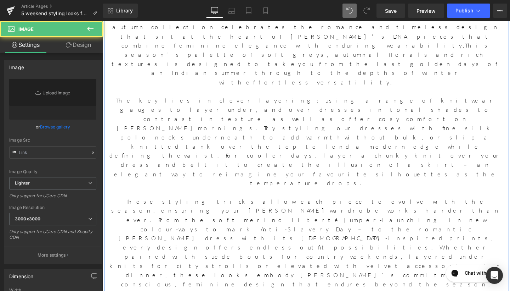
type input "//d1um8515vdn9kb.cloudfront.net/images/parallax.jpg"
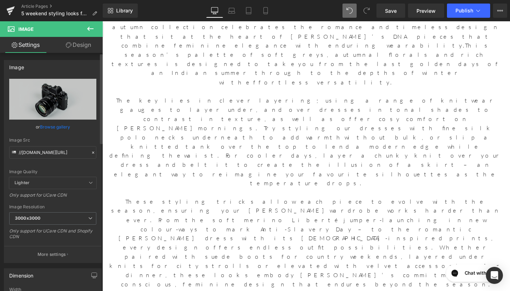
click at [61, 129] on link "Browse gallery" at bounding box center [55, 126] width 30 height 12
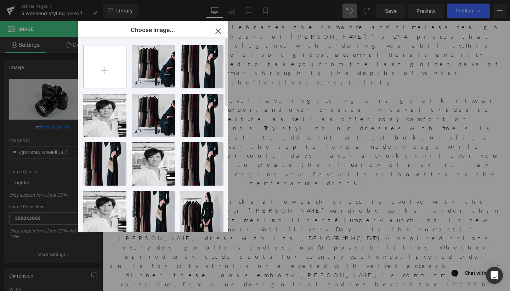
click at [99, 71] on input "file" at bounding box center [105, 66] width 43 height 43
type input "C:\fakepath\w_KLJ_Beulah_AW25Campaign_Dunoon_09.09.25_Shot 05-056.jpg"
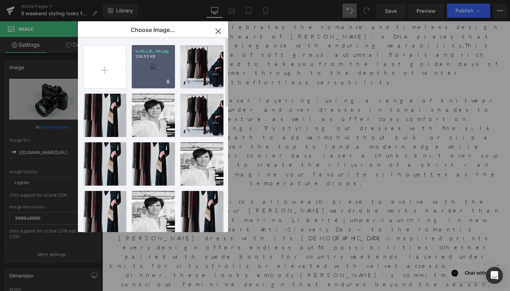
click at [147, 75] on div "w_KLJ_B...56.jpg 256.55 KB" at bounding box center [153, 66] width 43 height 43
type input "https://ucarecdn.com/bb1ab413-f9f4-4dae-856e-e4ce8a463d1f/-/format/auto/-/previ…"
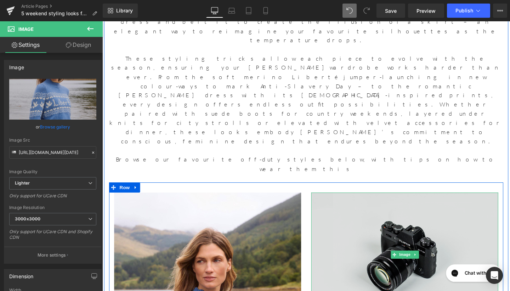
scroll to position [376, 0]
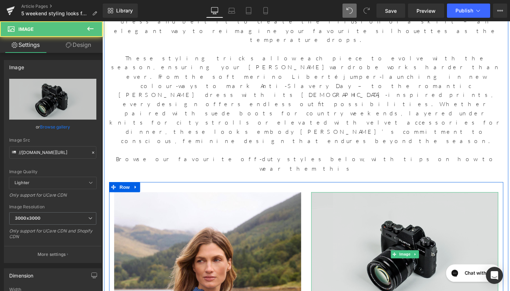
drag, startPoint x: 349, startPoint y: 117, endPoint x: 323, endPoint y: 118, distance: 25.9
click at [349, 201] on img at bounding box center [420, 266] width 197 height 130
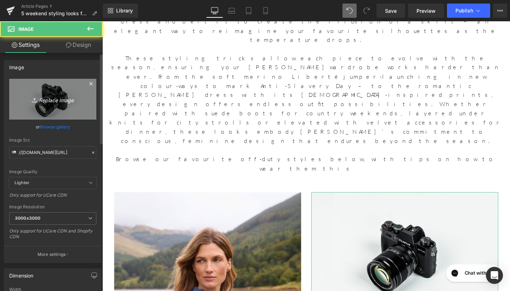
click at [49, 98] on icon "Replace Image" at bounding box center [52, 99] width 57 height 9
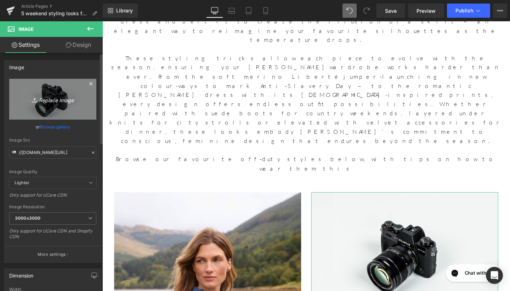
type input "C:\fakepath\w_KLJ_Beulah_AW25Campaign_Dunoon_09.09.25_Shot 05-026.jpg"
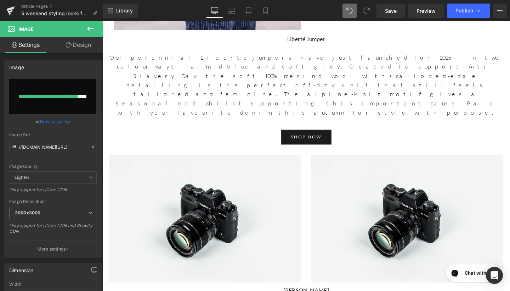
scroll to position [746, 0]
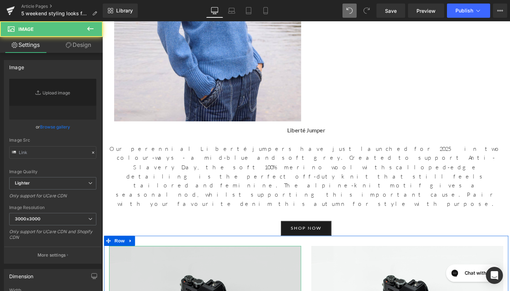
type input "//d1um8515vdn9kb.cloudfront.net/images/parallax.jpg"
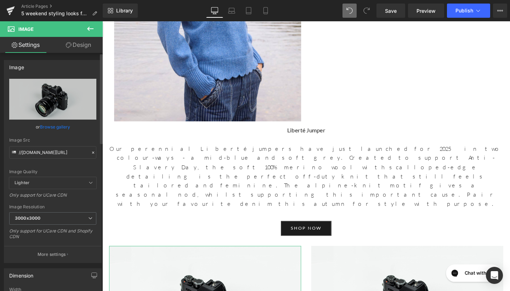
click at [46, 127] on link "Browse gallery" at bounding box center [55, 126] width 30 height 12
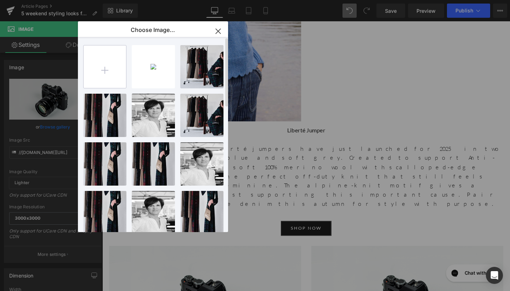
click at [124, 76] on input "file" at bounding box center [105, 66] width 43 height 43
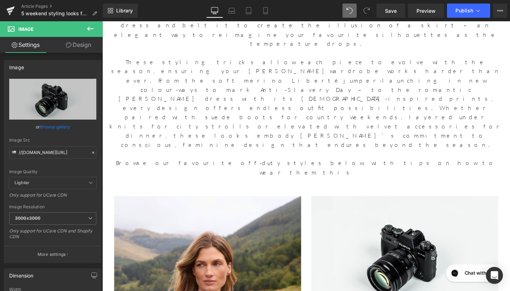
scroll to position [373, 0]
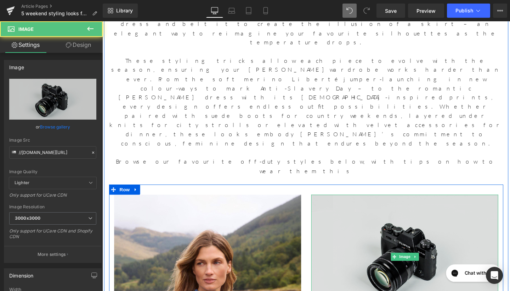
click at [358, 203] on img at bounding box center [420, 268] width 197 height 130
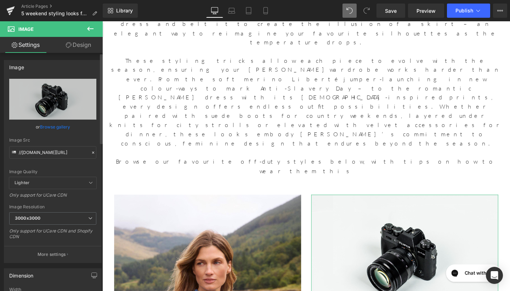
click at [49, 127] on link "Browse gallery" at bounding box center [55, 126] width 30 height 12
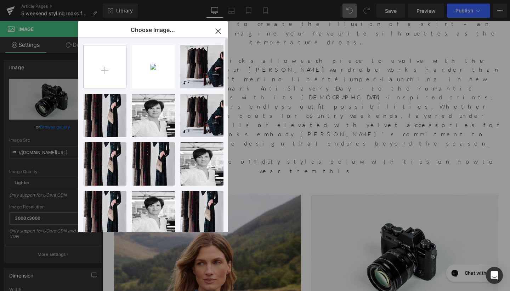
click at [120, 75] on input "file" at bounding box center [105, 66] width 43 height 43
type input "C:\fakepath\w_KLJ_Beulah_AW25Campaign_Dunoon_09.09.25_Shot 05-015.jpg"
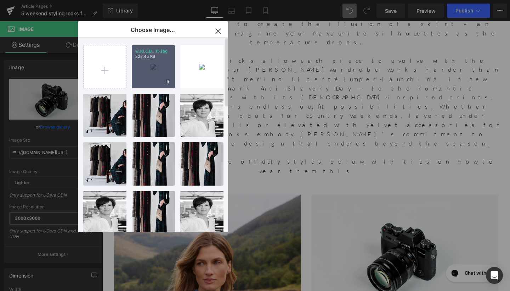
click at [156, 69] on div "w_KLJ_B...15.jpg 328.45 KB" at bounding box center [153, 66] width 43 height 43
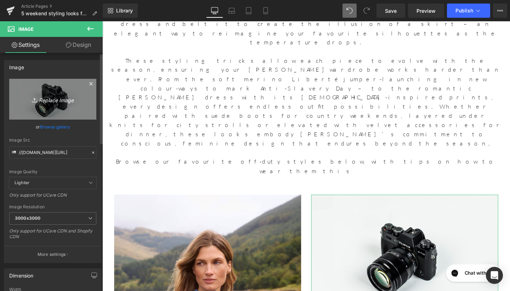
click at [68, 112] on link "Replace Image" at bounding box center [52, 99] width 87 height 41
click at [62, 95] on icon "Replace Image" at bounding box center [52, 99] width 57 height 9
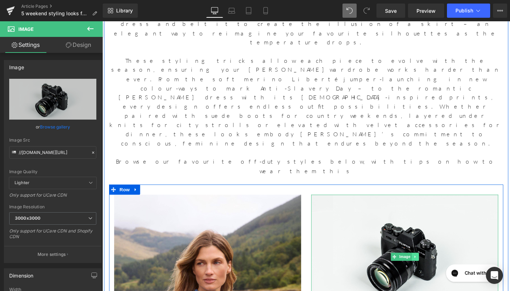
click at [429, 266] on icon at bounding box center [431, 268] width 4 height 4
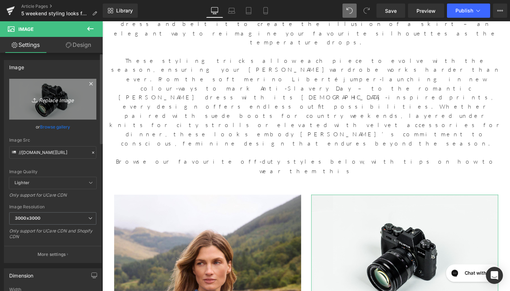
click at [55, 88] on link "Replace Image" at bounding box center [52, 99] width 87 height 41
type input "C:\fakepath\w_KLJ_Beulah_AW25Campaign_Dunoon_09.09.25_Shot 05-015.jpg"
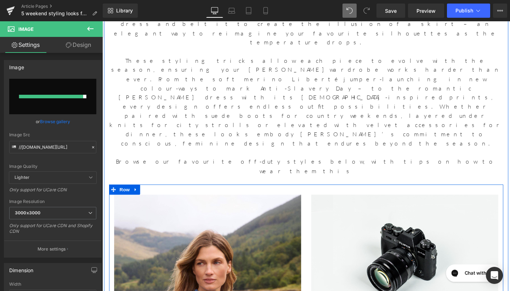
type input "https://ucarecdn.com/b95bb4f9-b3b0-43ad-817d-5f2badc71526/-/format/auto/-/previ…"
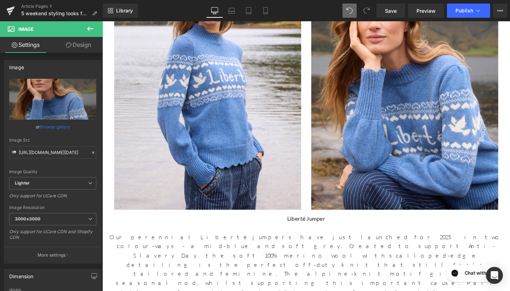
scroll to position [653, 0]
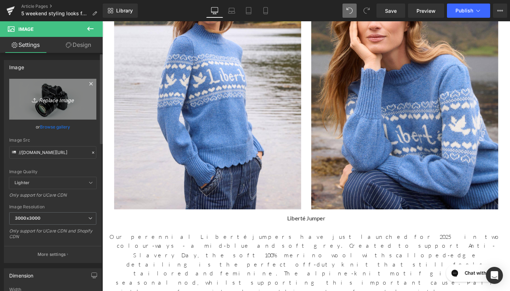
click at [55, 105] on link "Replace Image" at bounding box center [52, 99] width 87 height 41
type input "C:\fakepath\w_KLJ_Beulah_AW25Campaign_Dunoon_09.09.25_Capture-037.jpg"
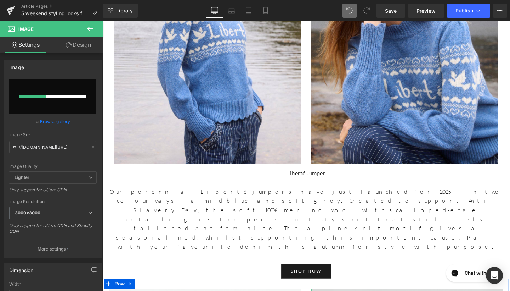
scroll to position [706, 0]
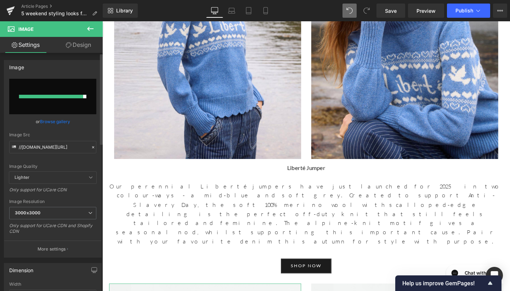
click at [69, 94] on input "file" at bounding box center [52, 96] width 87 height 35
type input "C:\fakepath\w_KLJ_Beulah_AW25Campaign_Dunoon_09.09.25_Capture-037.jpg"
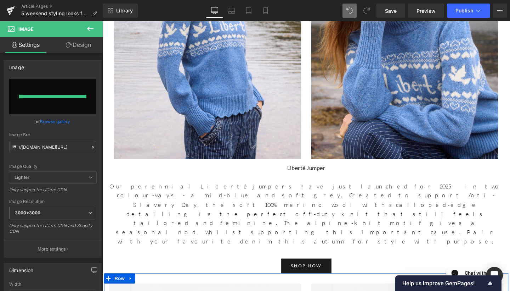
type input "https://ucarecdn.com/9f893cf6-242c-44de-a6c6-eeddd56afb30/-/format/auto/-/previ…"
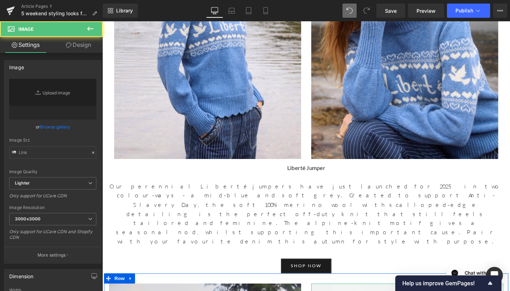
type input "//d1um8515vdn9kb.cloudfront.net/images/parallax.jpg"
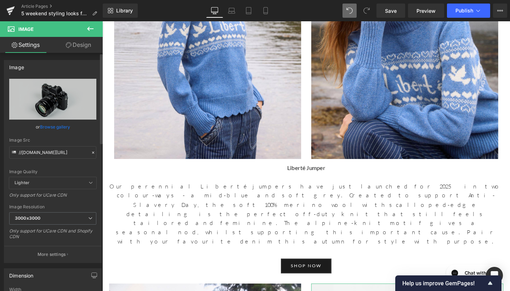
click at [54, 126] on link "Browse gallery" at bounding box center [55, 126] width 30 height 12
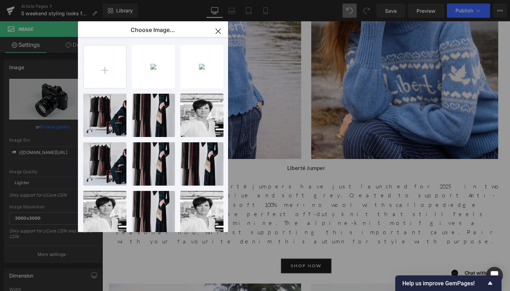
click at [218, 29] on icon "button" at bounding box center [218, 31] width 11 height 11
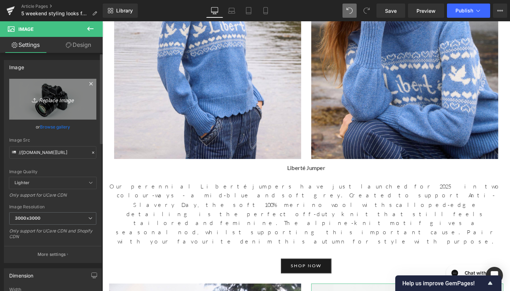
click at [68, 109] on link "Replace Image" at bounding box center [52, 99] width 87 height 41
type input "C:\fakepath\w_KLJ_Beulah_AW25Campaign_Dunoon_09.09.25_Capture-115.jpg"
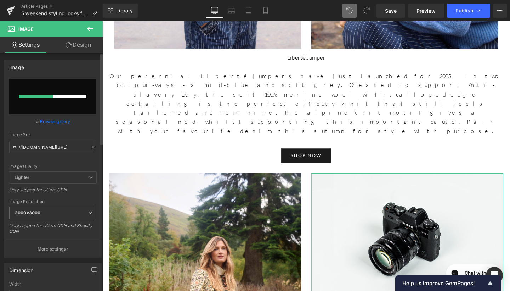
scroll to position [823, 0]
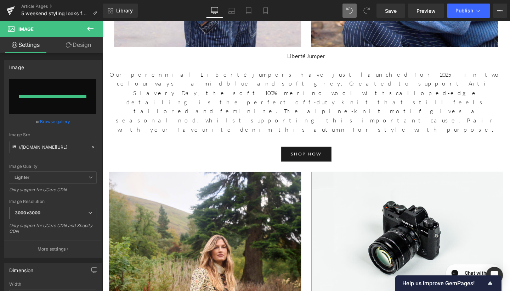
type input "https://ucarecdn.com/d5c0f850-222e-483b-8fc9-cd41fc0f655c/-/format/auto/-/previ…"
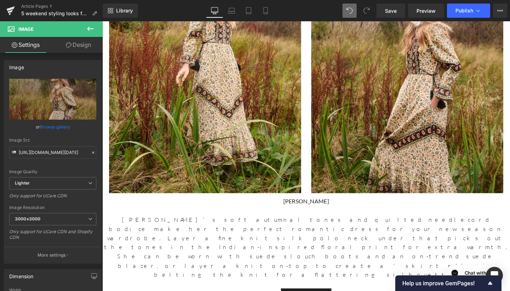
scroll to position [1098, 0]
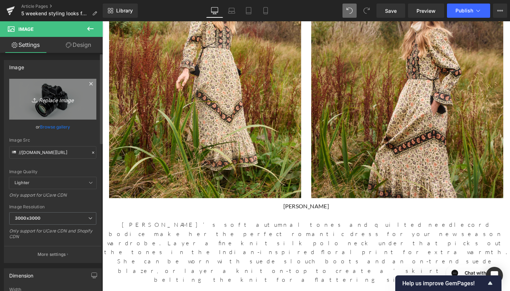
click at [62, 99] on icon "Replace Image" at bounding box center [52, 99] width 57 height 9
type input "C:\fakepath\w_KLJ_Beulah_AW25Campaign_Dunoon_09.09.25_Shot 12-124.jpg"
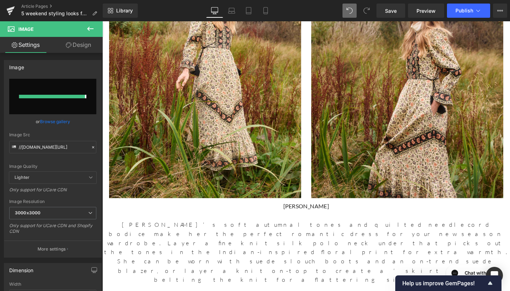
type input "https://ucarecdn.com/87ab8eae-1829-4266-8030-ad7fc75ecc73/-/format/auto/-/previ…"
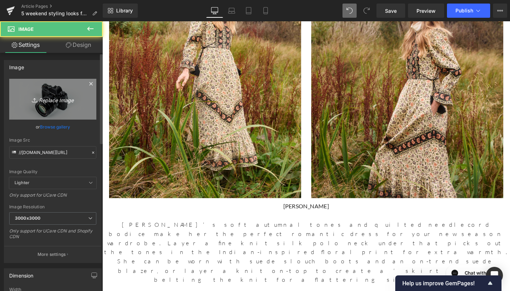
click at [54, 94] on link "Replace Image" at bounding box center [52, 99] width 87 height 41
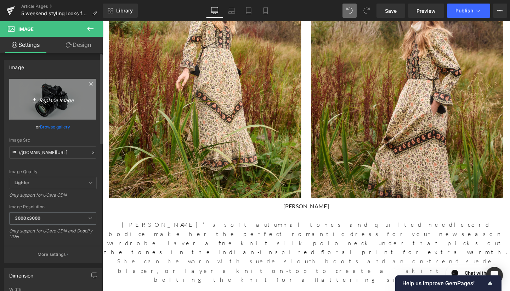
type input "C:\fakepath\w_KLJ_Beulah_AW25Campaign_Dunoon_09.09.25_Shot 12-105.jpg"
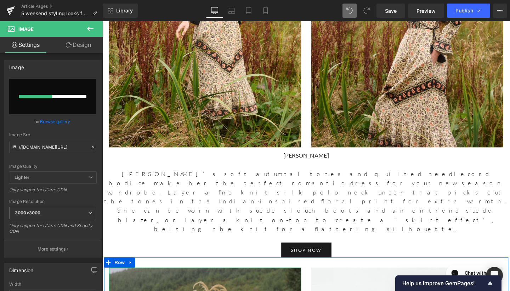
scroll to position [1152, 0]
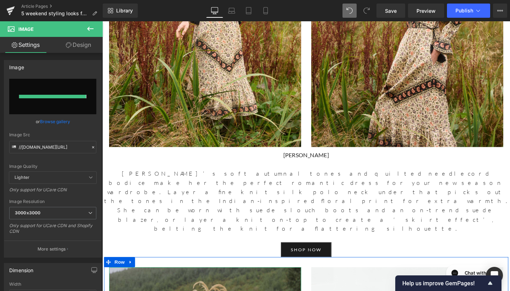
type input "https://ucarecdn.com/a656b5b1-e6b8-4745-a6d3-3e52c3b53d7e/-/format/auto/-/previ…"
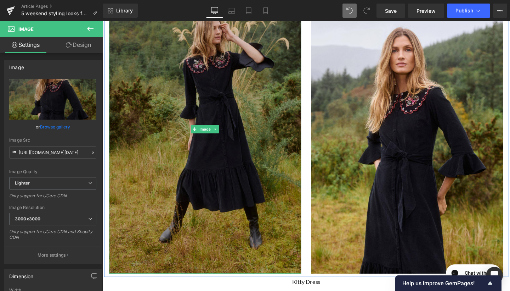
scroll to position [1449, 0]
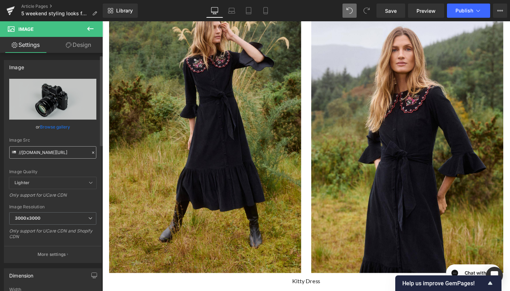
scroll to position [9, 0]
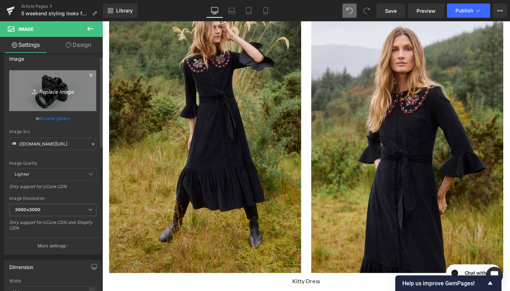
click at [65, 92] on icon "Replace Image" at bounding box center [52, 90] width 57 height 9
type input "C:\fakepath\w_KLJ_Beulah_AW25Campaign_Dunoon_09.09.25_Shot 19-016.jpg"
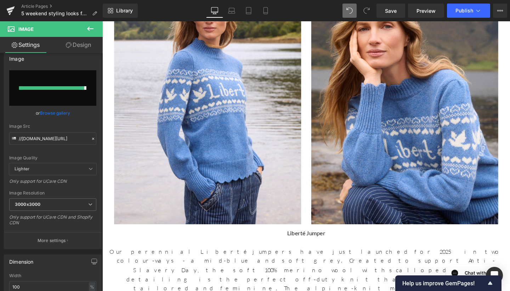
type input "https://ucarecdn.com/995c4cb1-5371-45b8-81d0-6a126232aa8e/-/format/auto/-/previ…"
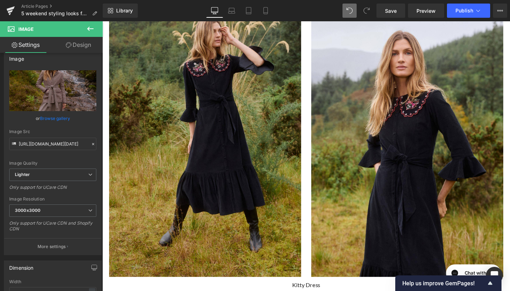
scroll to position [1553, 0]
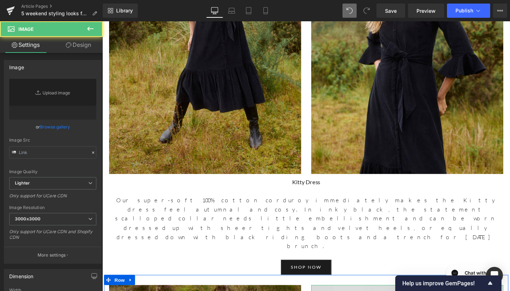
type input "//d1um8515vdn9kb.cloudfront.net/images/parallax.jpg"
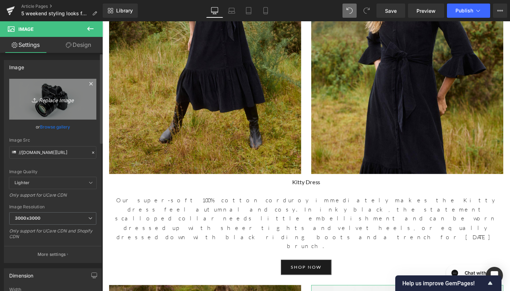
click at [45, 119] on link "Replace Image" at bounding box center [52, 99] width 87 height 41
type input "C:\fakepath\Rosa Country Check Skirt 31438 copy 3.jpg"
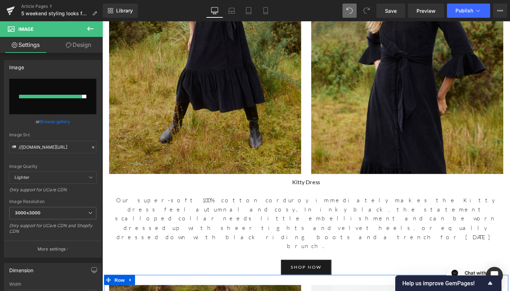
type input "https://ucarecdn.com/94bf3daa-66a1-4274-9b3d-c0736d668ee3/-/format/auto/-/previ…"
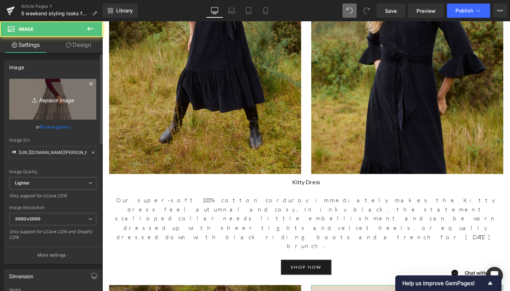
click at [80, 103] on link "Replace Image" at bounding box center [52, 99] width 87 height 41
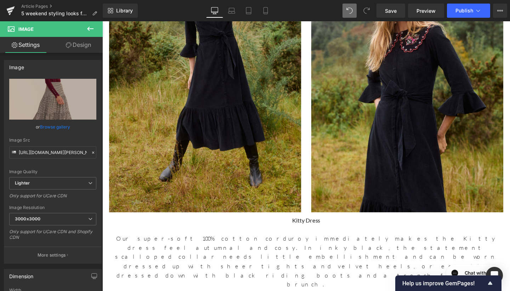
scroll to position [1513, 0]
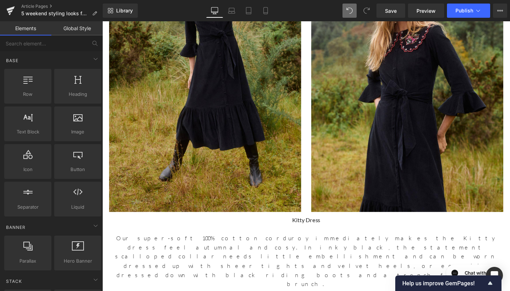
drag, startPoint x: 482, startPoint y: 259, endPoint x: 393, endPoint y: 248, distance: 88.8
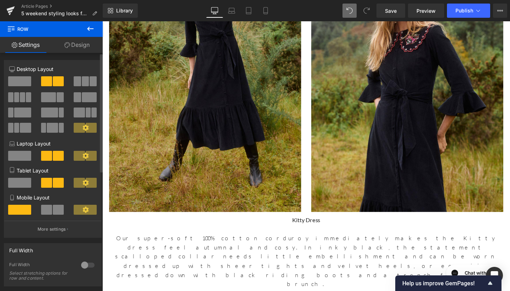
click at [21, 84] on span at bounding box center [19, 81] width 23 height 10
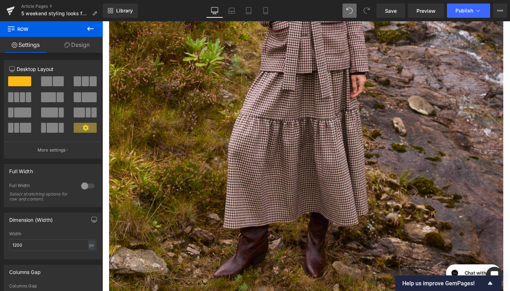
scroll to position [1932, 0]
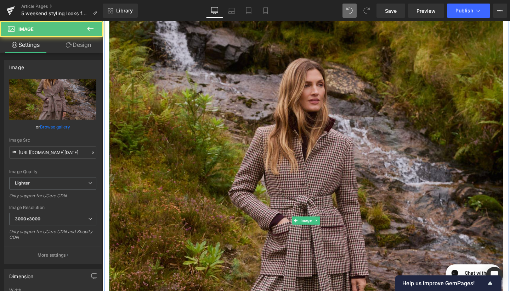
click at [321, 130] on img at bounding box center [316, 231] width 415 height 622
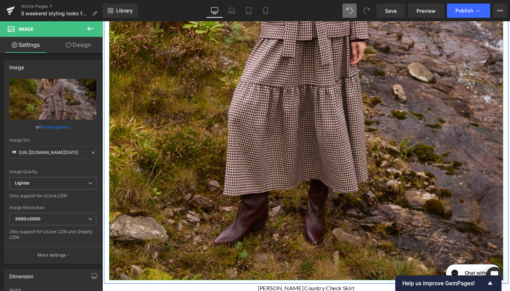
scroll to position [2185, 0]
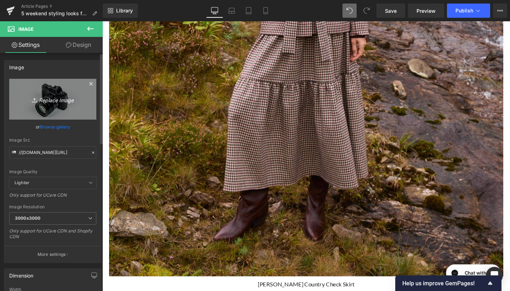
click at [54, 113] on link "Replace Image" at bounding box center [52, 99] width 87 height 41
type input "C:\fakepath\w_KLJ_Beulah_AW25Campaign_Dunoon_09.09.25_Shot 16-015.jpg"
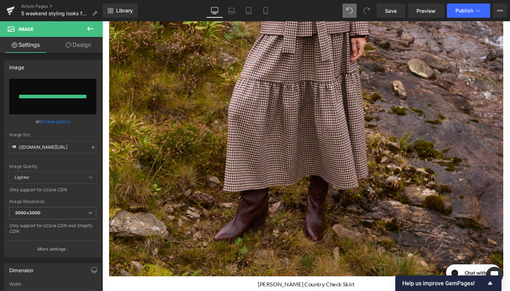
type input "https://ucarecdn.com/6d9d3ae4-9d1a-4a94-95d4-71dce8bef571/-/format/auto/-/previ…"
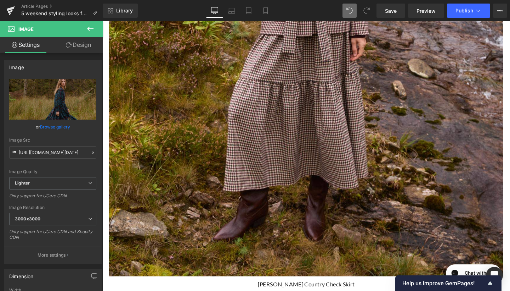
drag, startPoint x: 419, startPoint y: 143, endPoint x: 374, endPoint y: 152, distance: 46.1
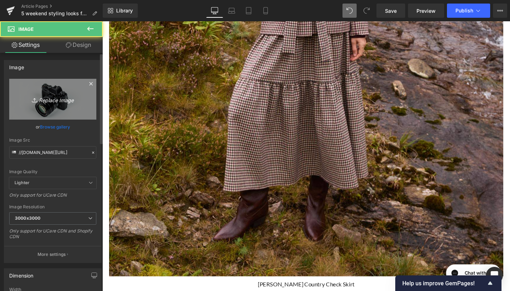
click at [54, 93] on link "Replace Image" at bounding box center [52, 99] width 87 height 41
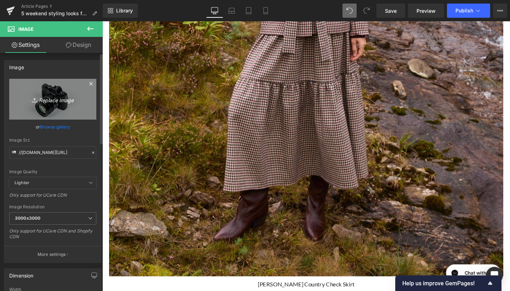
type input "C:\fakepath\w_KLJ_Beulah_AW25Campaign_Dunoon_09.09.25_Shot 16-074.jpg"
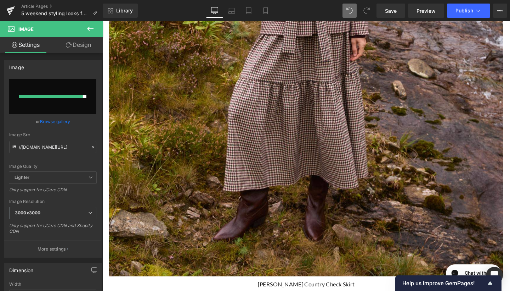
type input "https://ucarecdn.com/5ffd23f1-c55f-4957-98ea-6f3dfa44543a/-/format/auto/-/previ…"
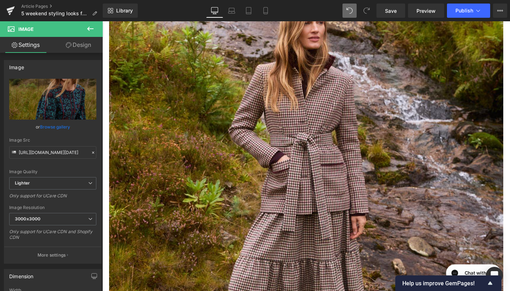
scroll to position [2015, 0]
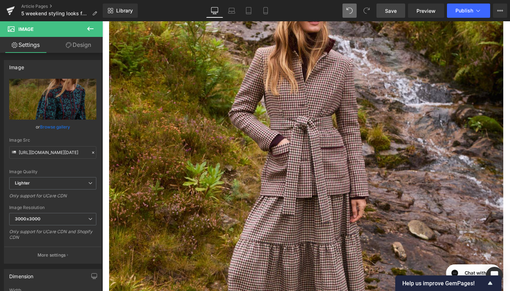
click at [391, 9] on span "Save" at bounding box center [391, 10] width 12 height 7
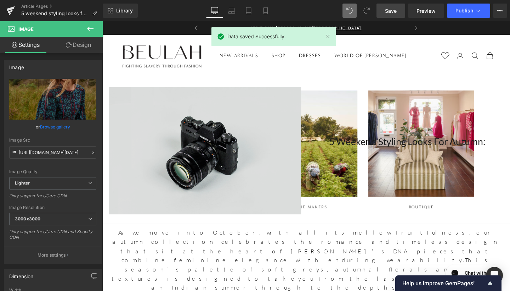
scroll to position [0, 0]
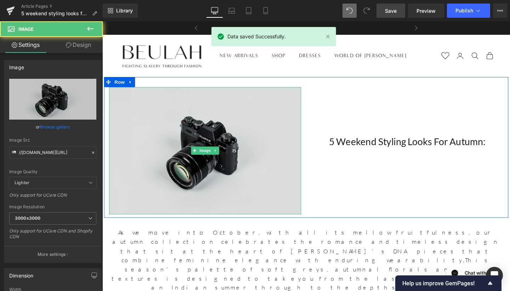
click at [259, 160] on img at bounding box center [210, 157] width 202 height 134
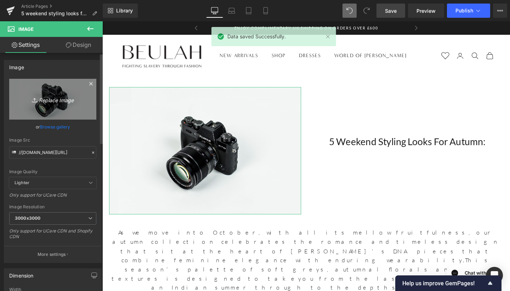
click at [63, 106] on link "Replace Image" at bounding box center [52, 99] width 87 height 41
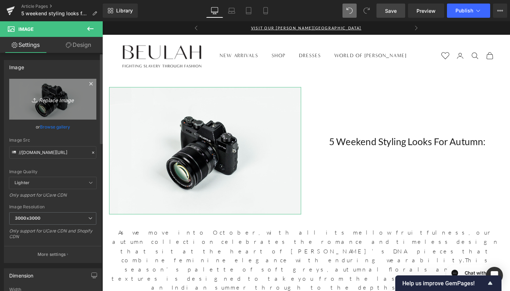
type input "C:\fakepath\w_KLJ_Beulah_AW25Campaign_Dunoon_09.09.25_Shot 16-039.jpg"
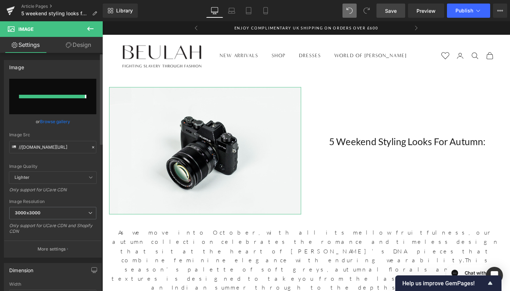
type input "https://ucarecdn.com/59cf0776-d944-4af9-8588-e8e5ec6951ac/-/format/auto/-/previ…"
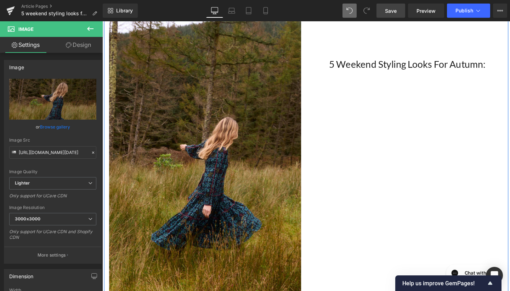
scroll to position [48, 0]
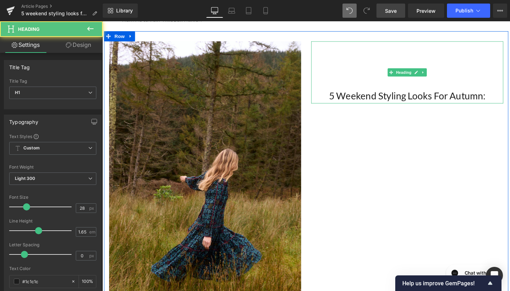
click at [335, 101] on h1 "5 Weekend Styling Looks For Autumn:" at bounding box center [423, 99] width 202 height 16
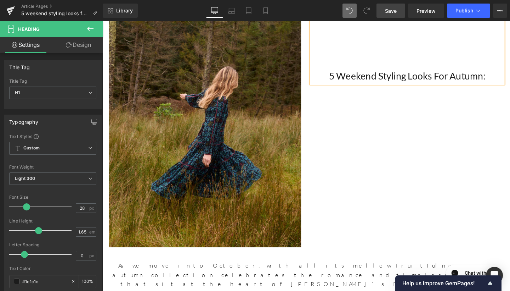
scroll to position [135, 0]
click at [332, 77] on h1 "5 Weekend Styling Looks For Autumn:" at bounding box center [423, 78] width 202 height 16
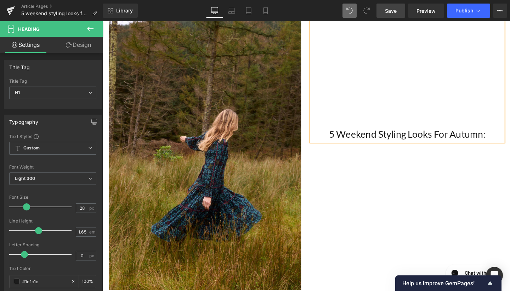
scroll to position [93, 0]
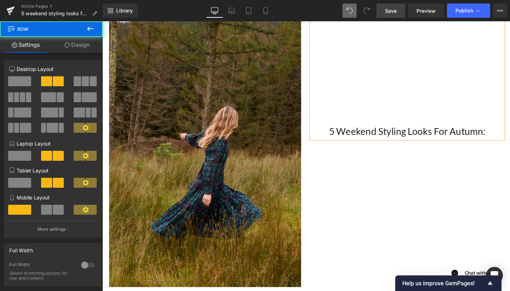
click at [379, 179] on div "Image 5 Weekend Styling Looks For Autumn: Heading Row" at bounding box center [316, 145] width 425 height 317
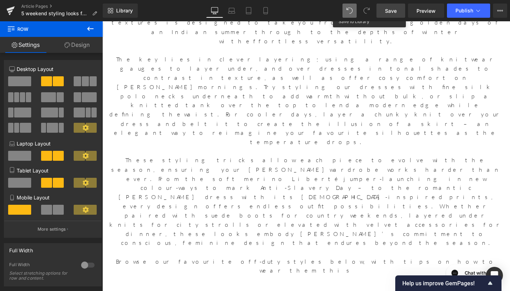
scroll to position [438, 0]
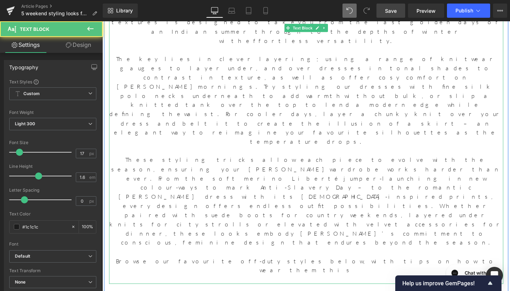
click at [416, 268] on p "Browse our favourite off-duty styles below, with tips on how to wear them this" at bounding box center [316, 277] width 415 height 19
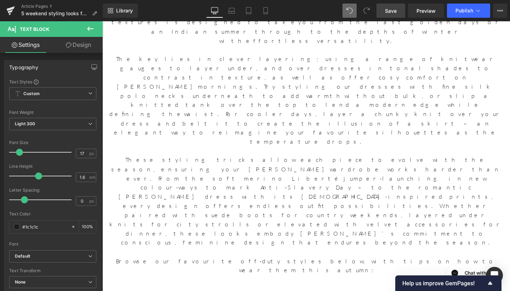
click at [397, 10] on span "Save" at bounding box center [391, 10] width 12 height 7
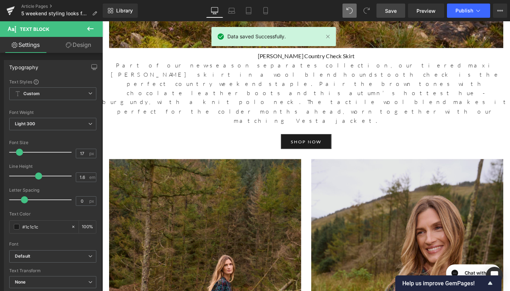
scroll to position [2594, 0]
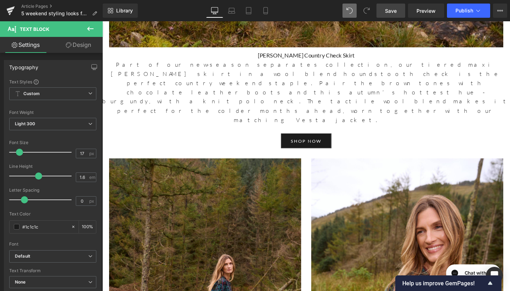
click at [394, 12] on span "Save" at bounding box center [391, 10] width 12 height 7
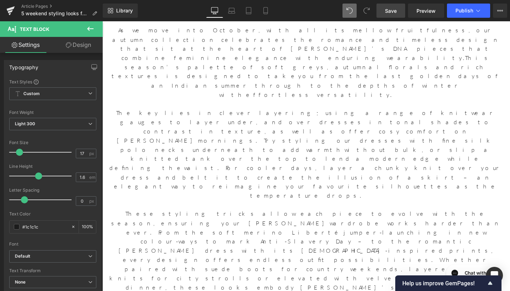
scroll to position [386, 0]
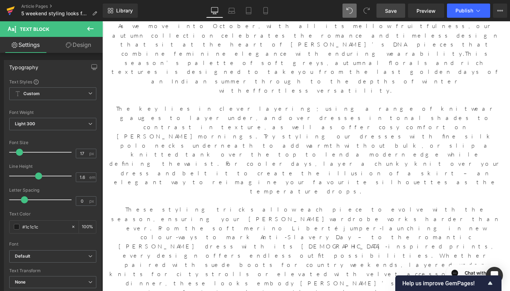
click at [9, 13] on icon at bounding box center [10, 11] width 9 height 18
